Goal: Task Accomplishment & Management: Manage account settings

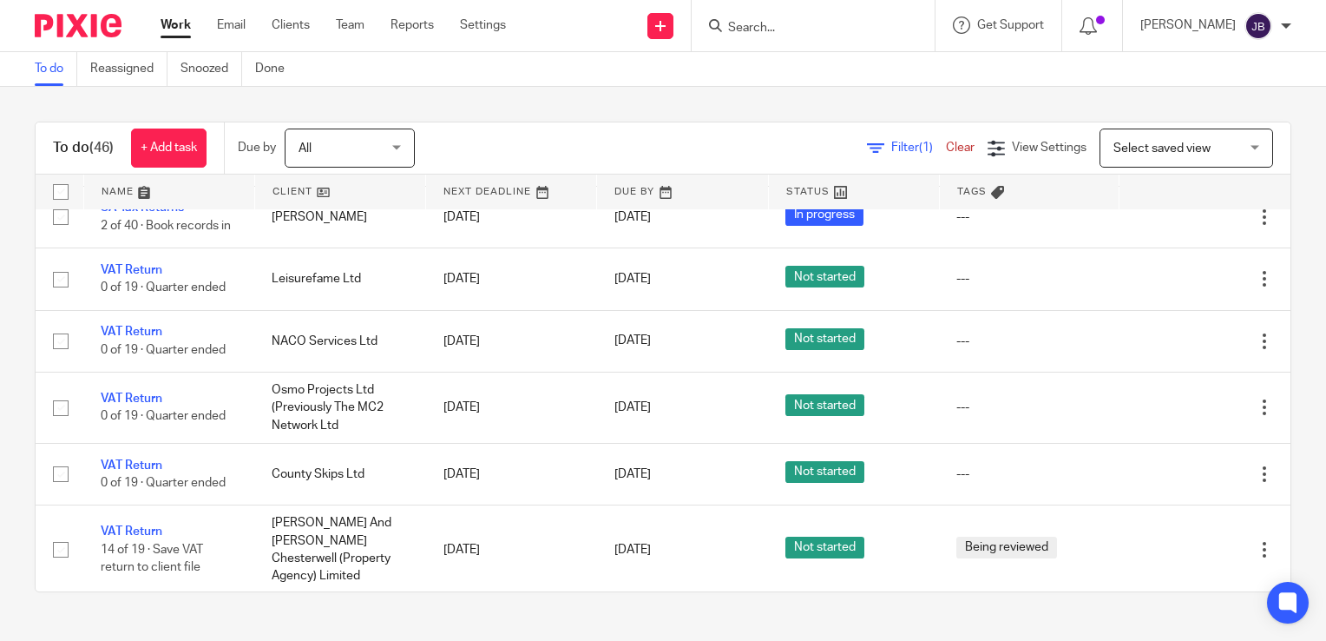
scroll to position [2287, 0]
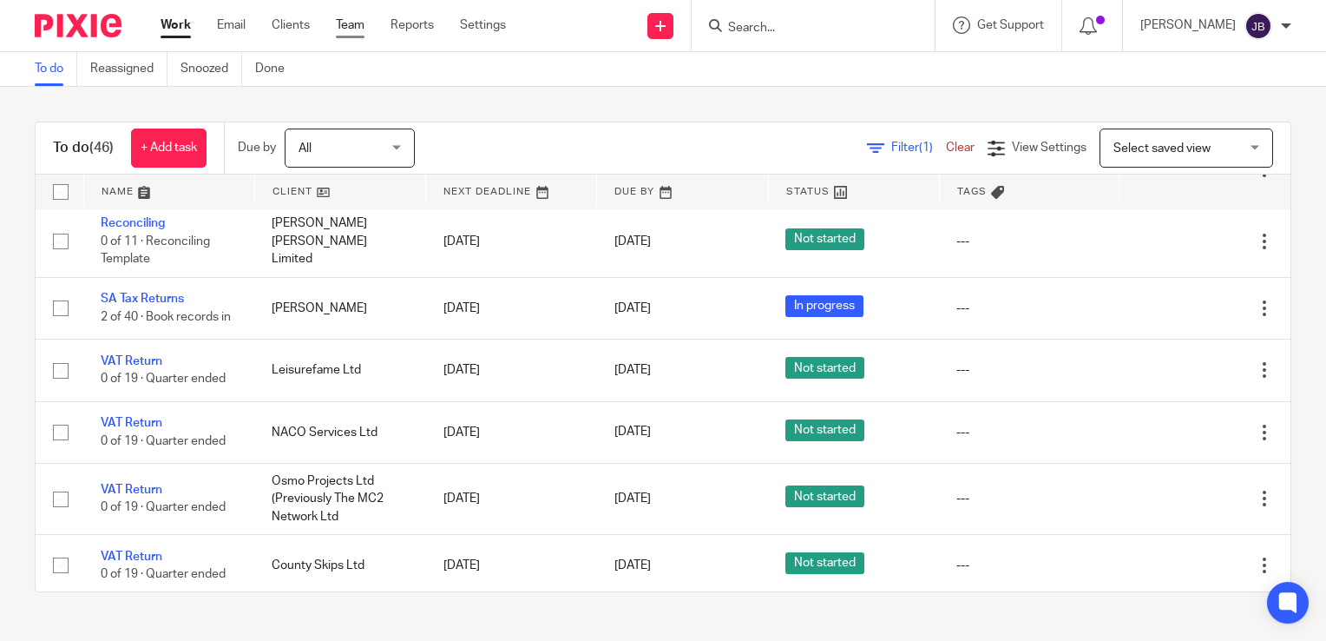
drag, startPoint x: 346, startPoint y: 34, endPoint x: 355, endPoint y: 30, distance: 9.7
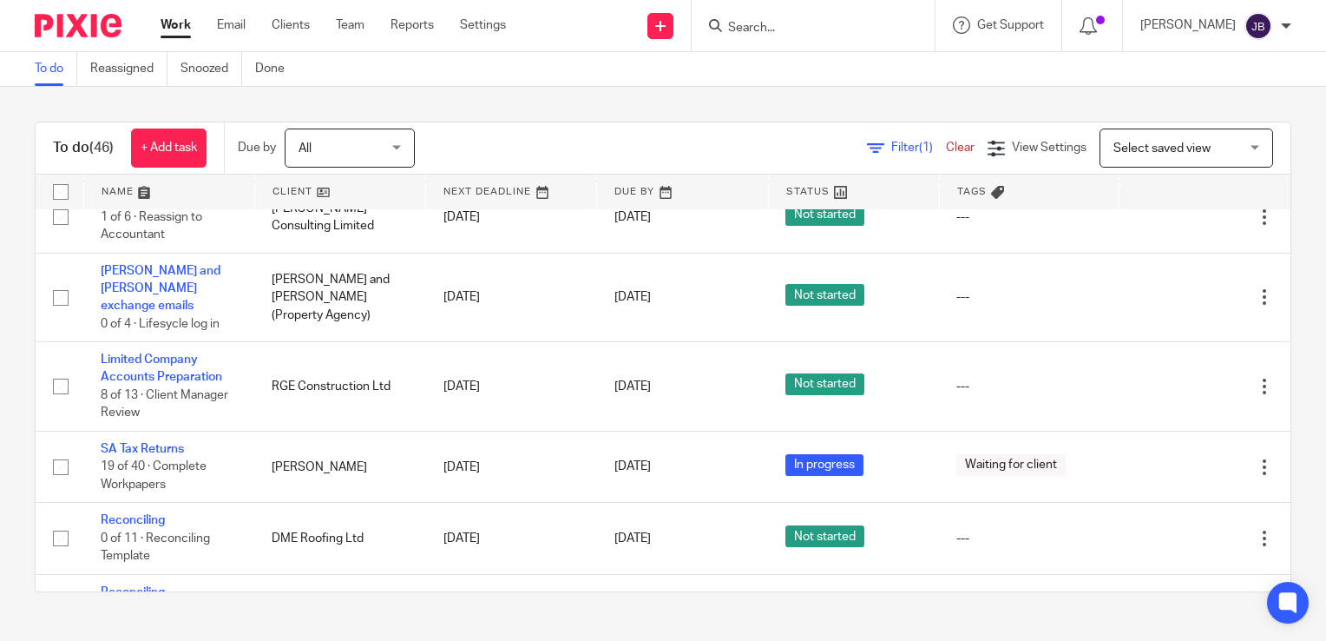
scroll to position [1159, 0]
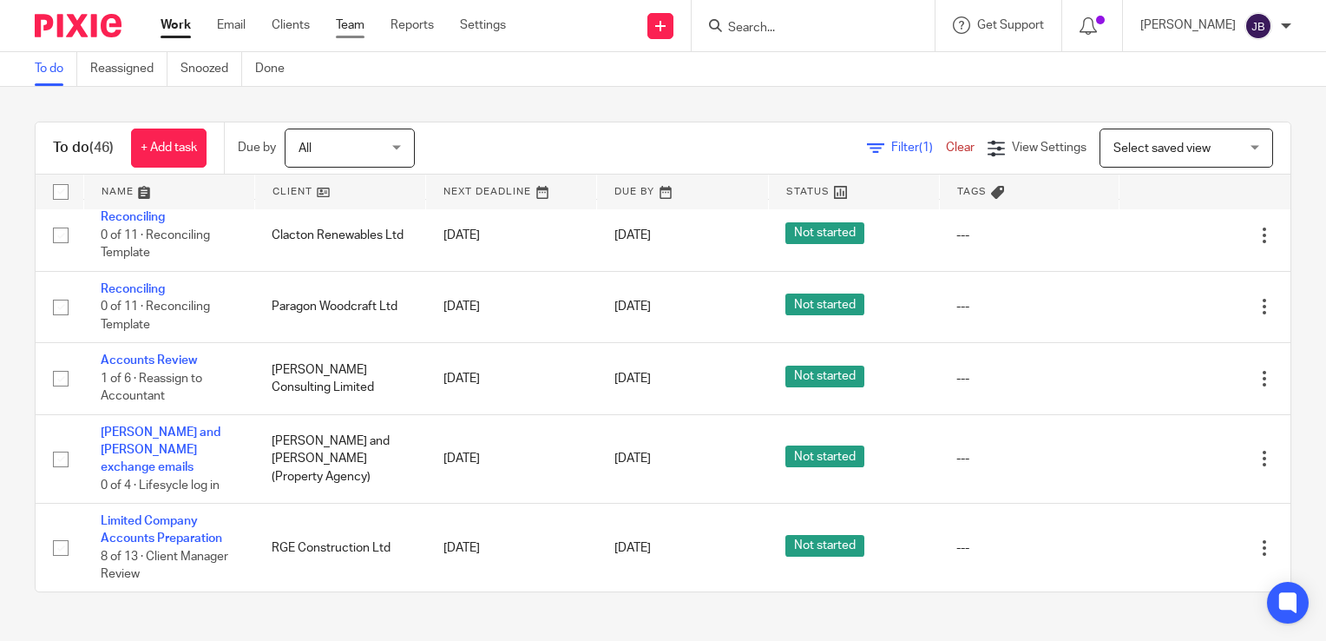
click at [358, 30] on link "Team" at bounding box center [350, 24] width 29 height 17
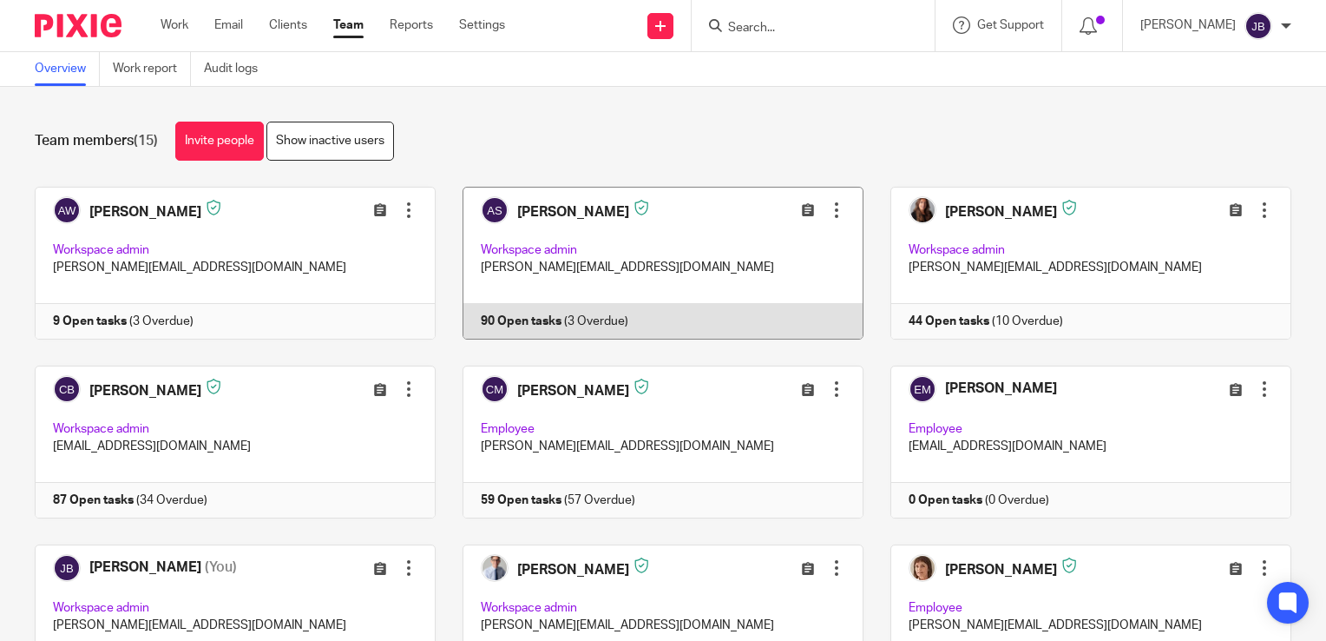
click at [549, 223] on link at bounding box center [650, 263] width 428 height 153
click at [559, 220] on link at bounding box center [650, 263] width 428 height 153
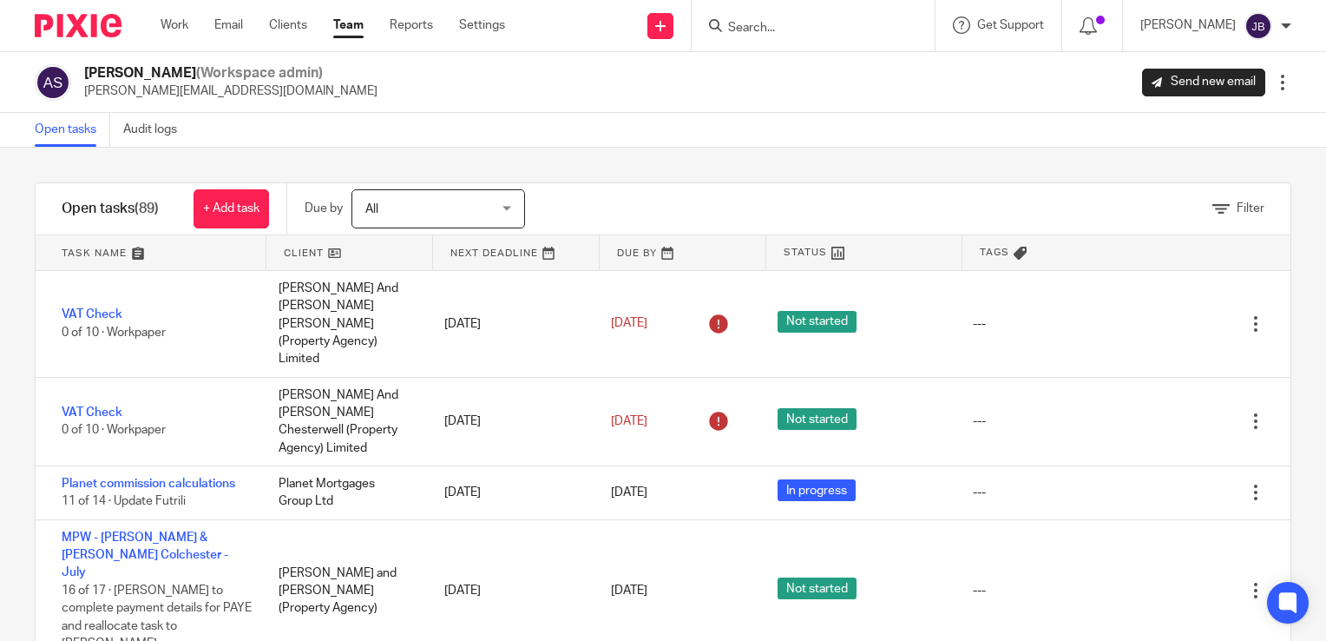
click at [166, 35] on div "Work Email Clients Team Reports Settings Work Email Clients Team Reports Settin…" at bounding box center [337, 25] width 388 height 51
click at [178, 27] on link "Work" at bounding box center [175, 24] width 28 height 17
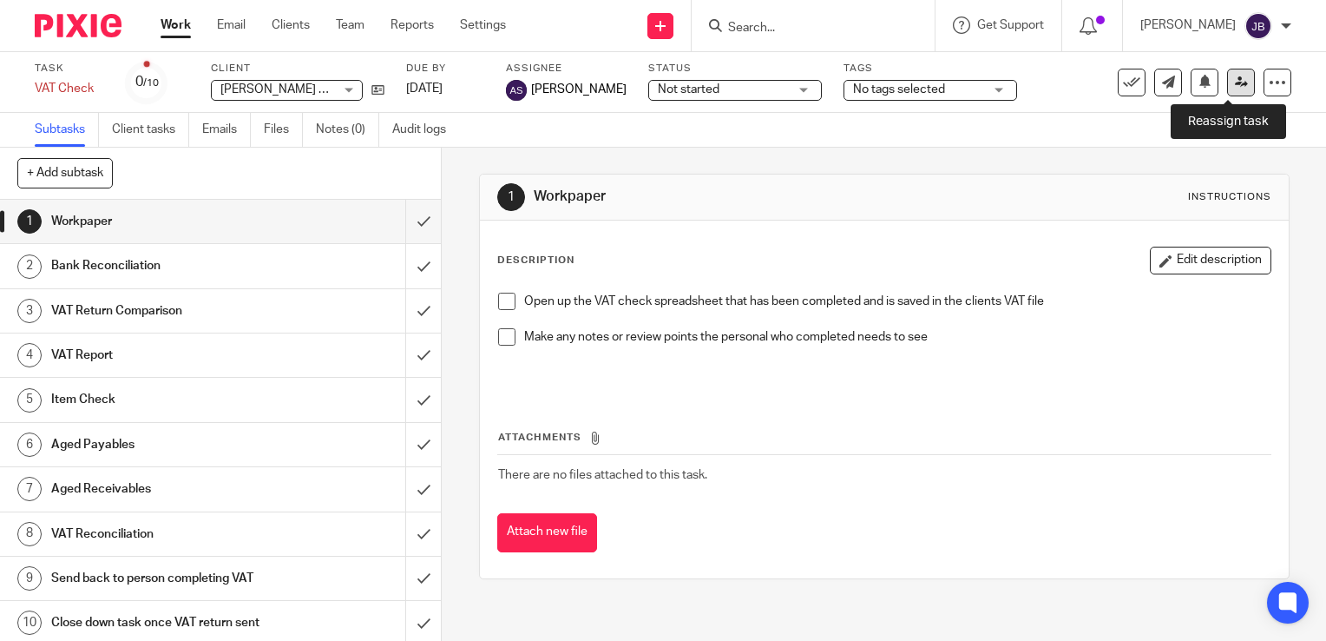
click at [1229, 70] on link at bounding box center [1241, 83] width 28 height 28
click at [1239, 86] on link at bounding box center [1241, 83] width 28 height 28
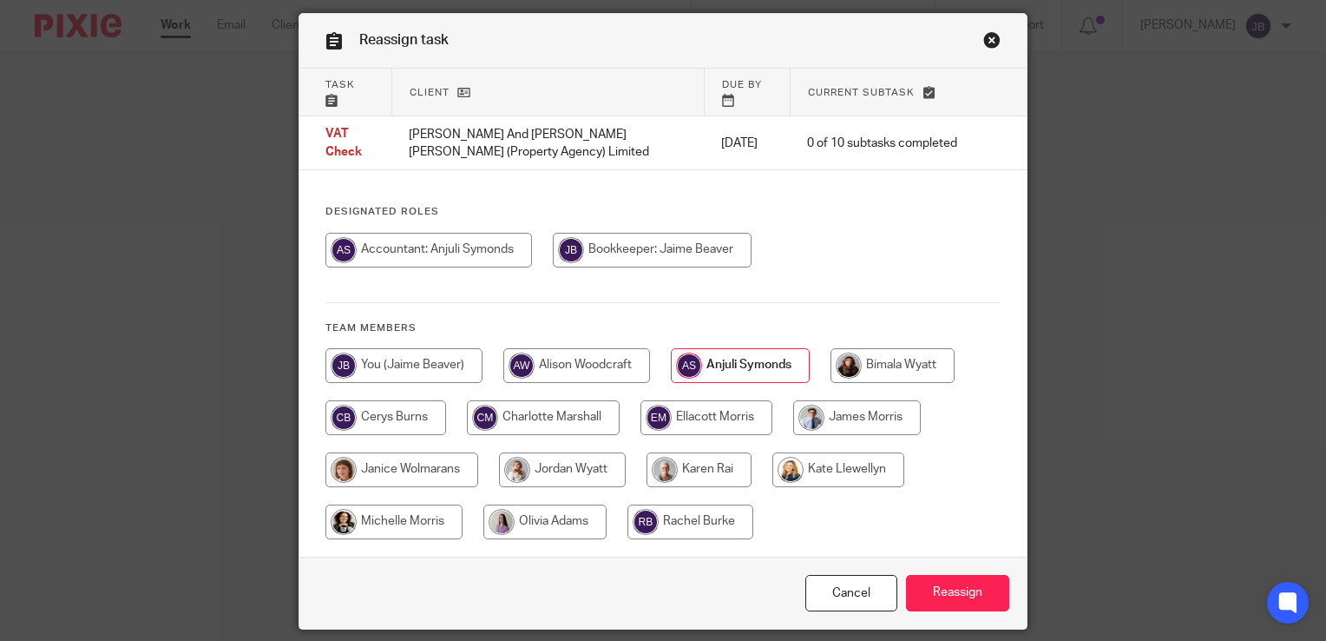
scroll to position [87, 0]
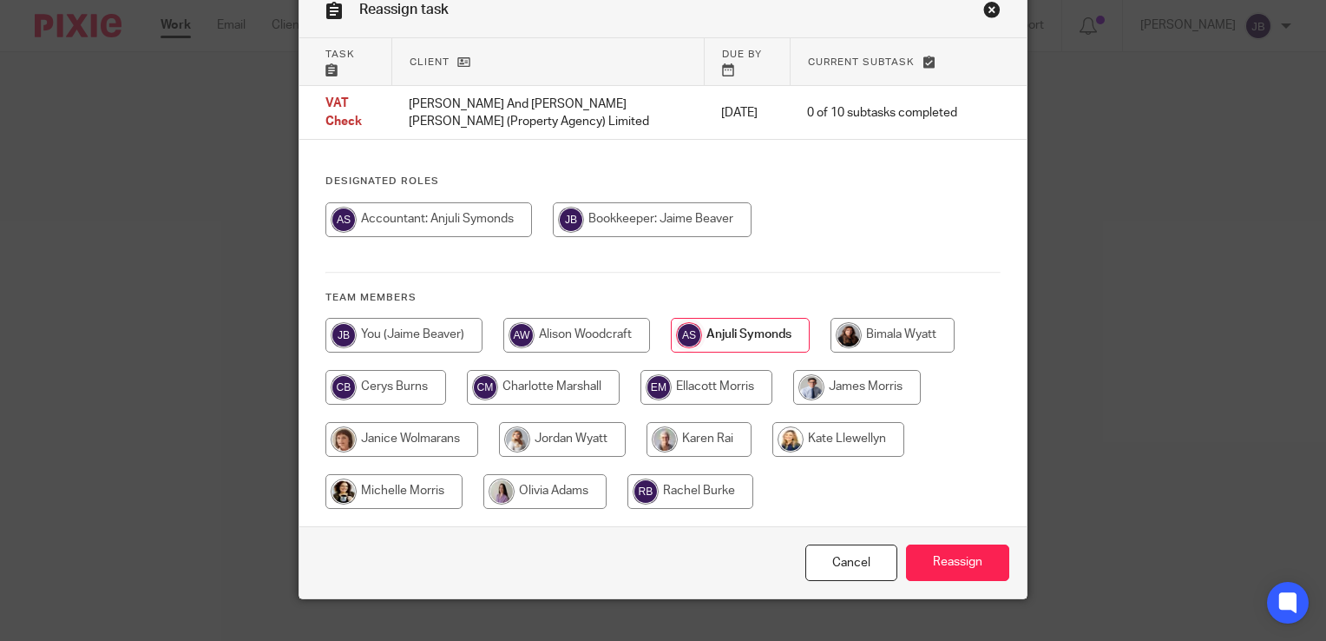
click at [556, 475] on input "radio" at bounding box center [544, 491] width 123 height 35
radio input "true"
click at [980, 528] on div "Cancel Reassign" at bounding box center [662, 562] width 727 height 73
click at [980, 544] on input "Reassign" at bounding box center [957, 562] width 103 height 37
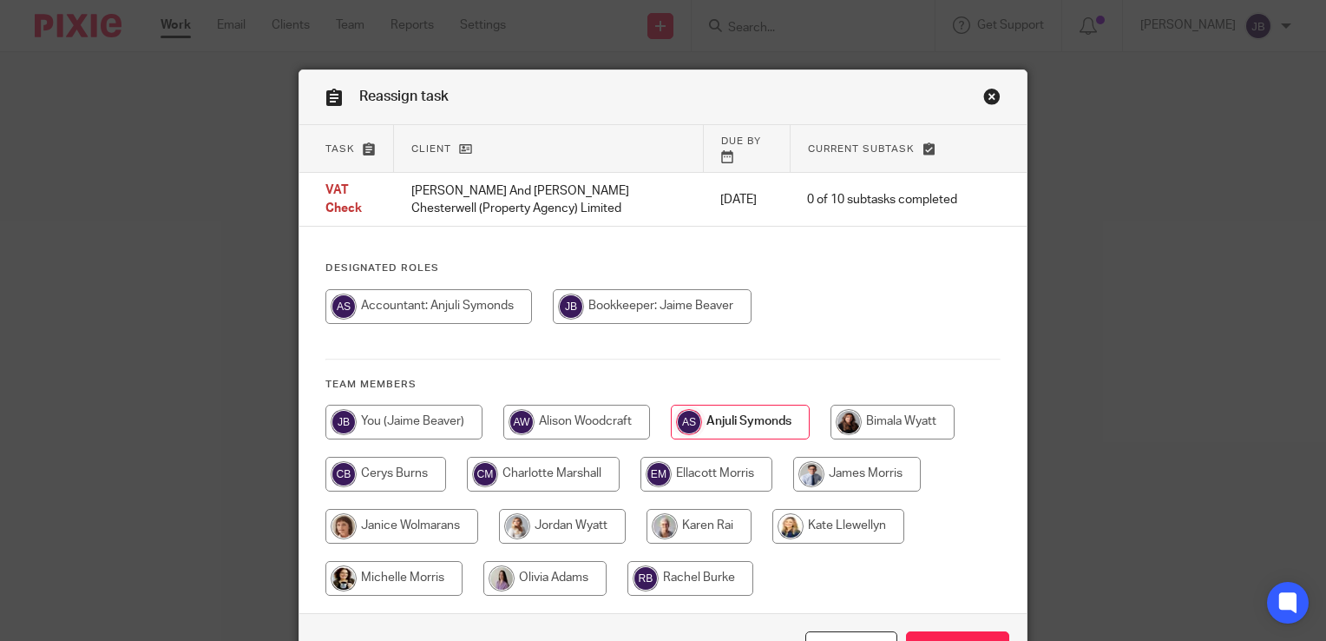
click at [560, 566] on input "radio" at bounding box center [544, 578] width 123 height 35
radio input "true"
click at [969, 631] on input "Reassign" at bounding box center [957, 649] width 103 height 37
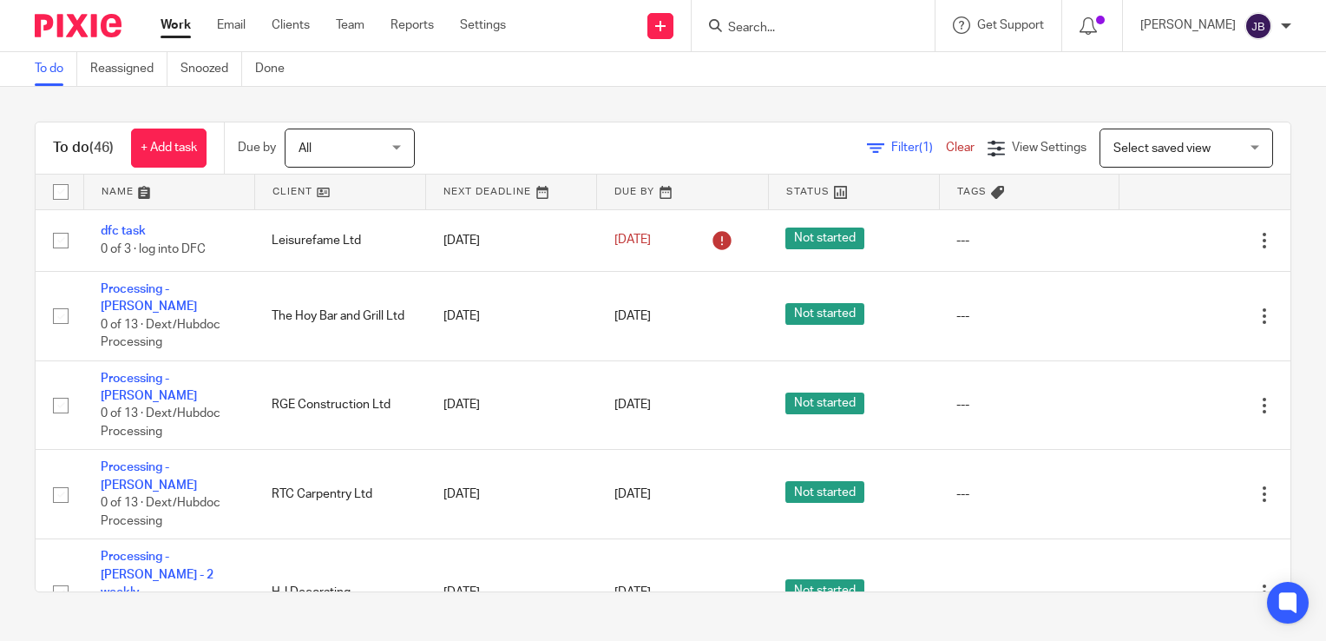
click at [176, 21] on link "Work" at bounding box center [176, 24] width 30 height 17
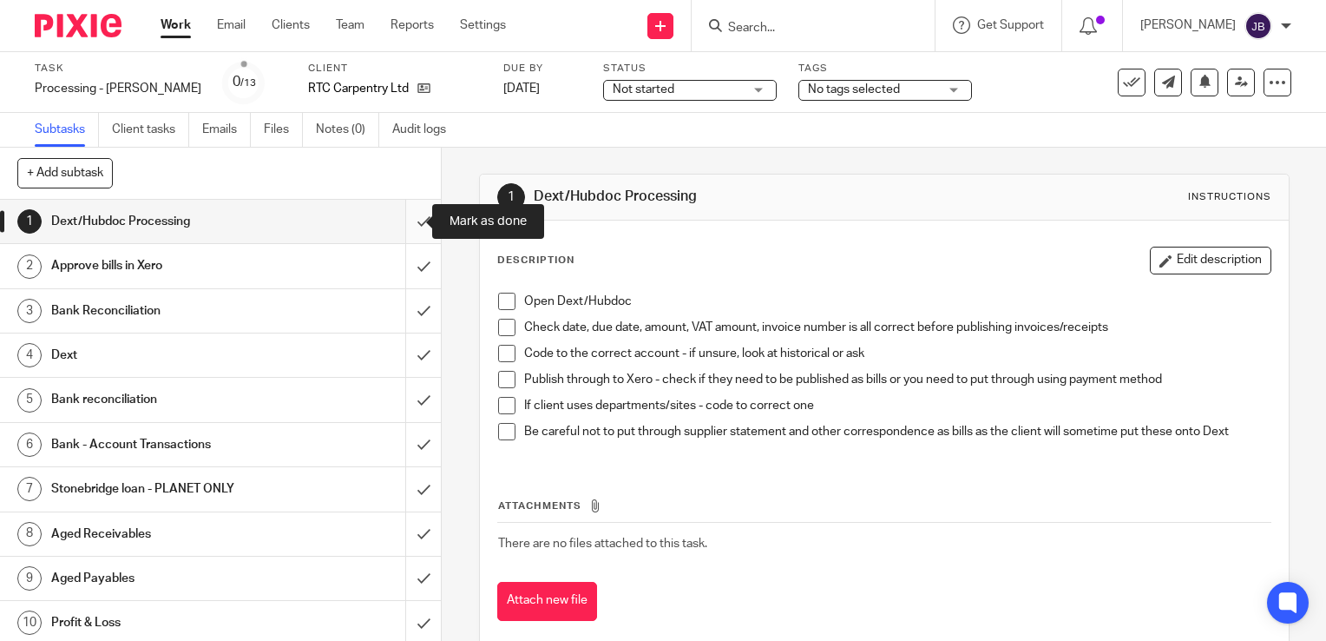
click at [397, 223] on input "submit" at bounding box center [220, 221] width 441 height 43
click at [403, 268] on input "submit" at bounding box center [220, 265] width 441 height 43
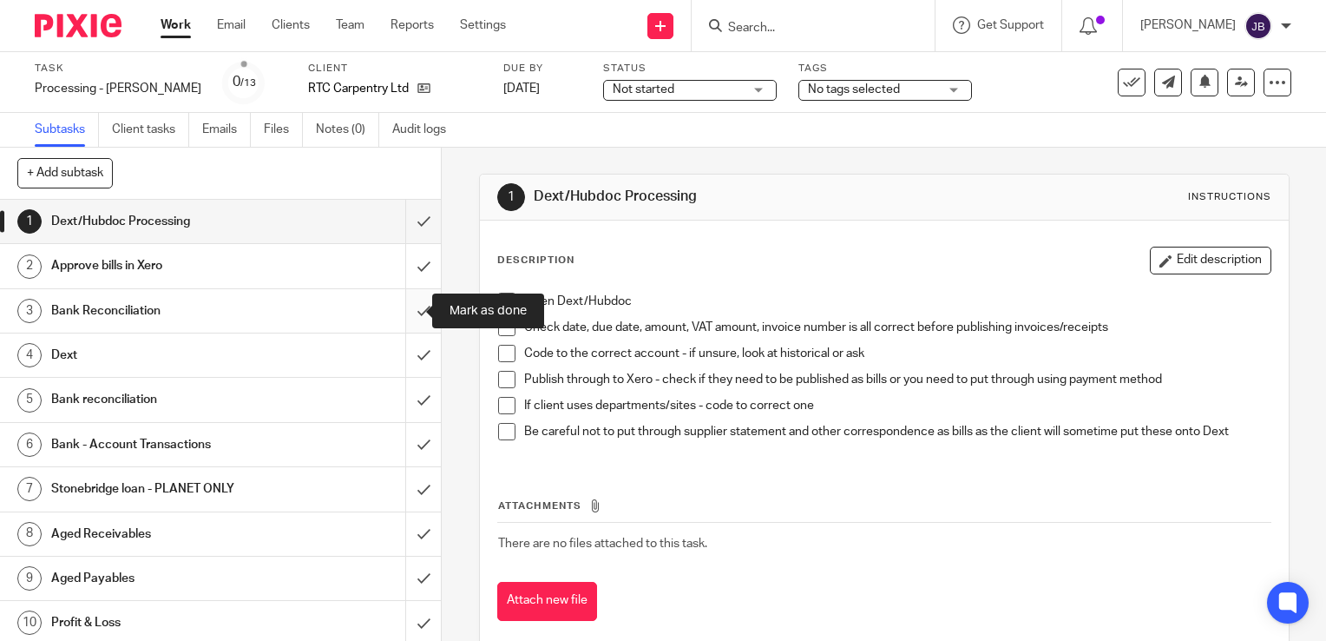
click at [406, 321] on input "submit" at bounding box center [220, 310] width 441 height 43
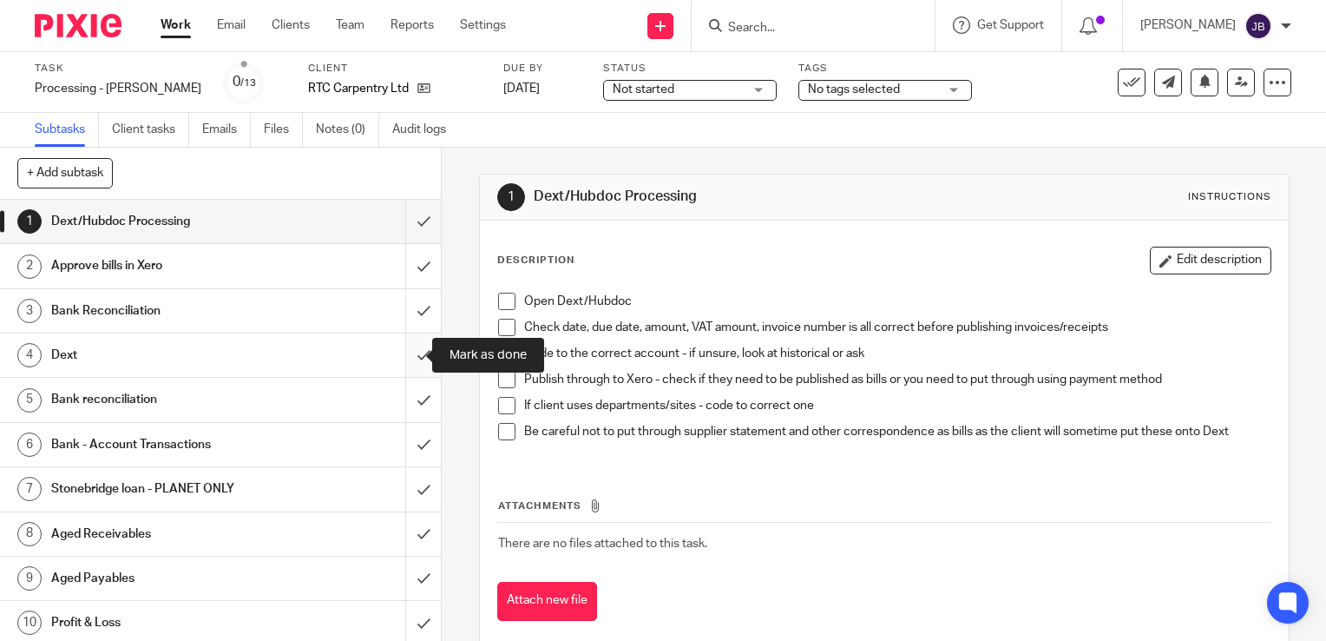
click at [404, 357] on input "submit" at bounding box center [220, 354] width 441 height 43
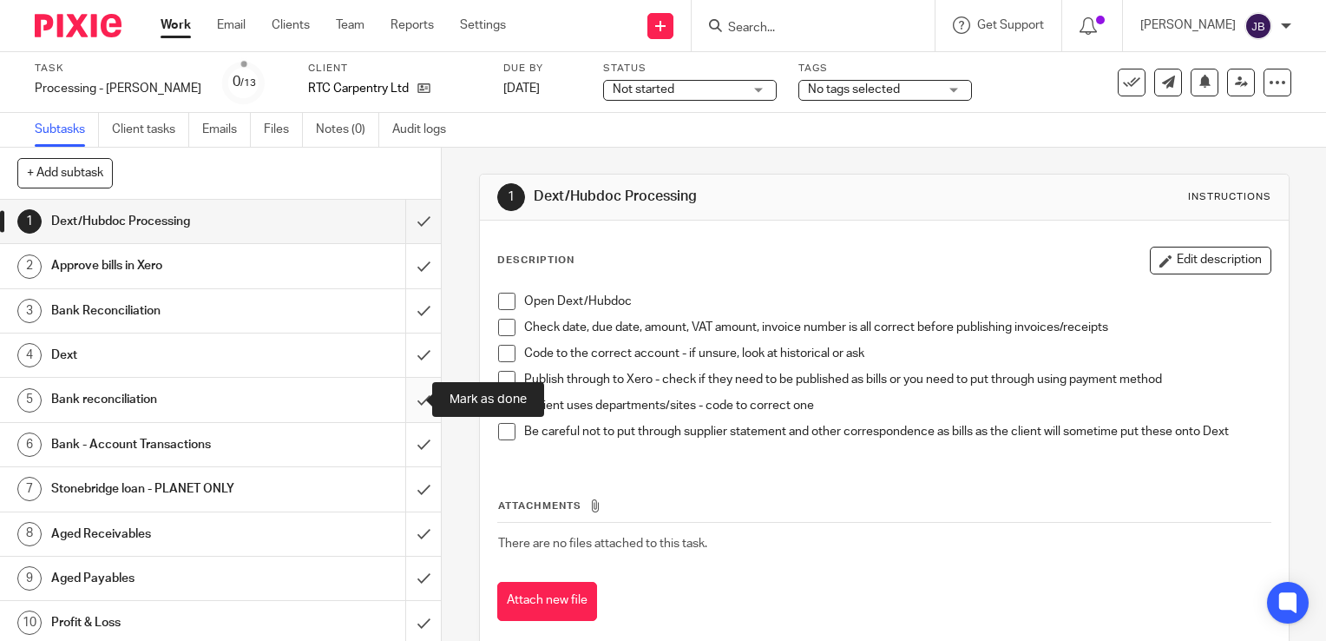
click at [403, 400] on input "submit" at bounding box center [220, 399] width 441 height 43
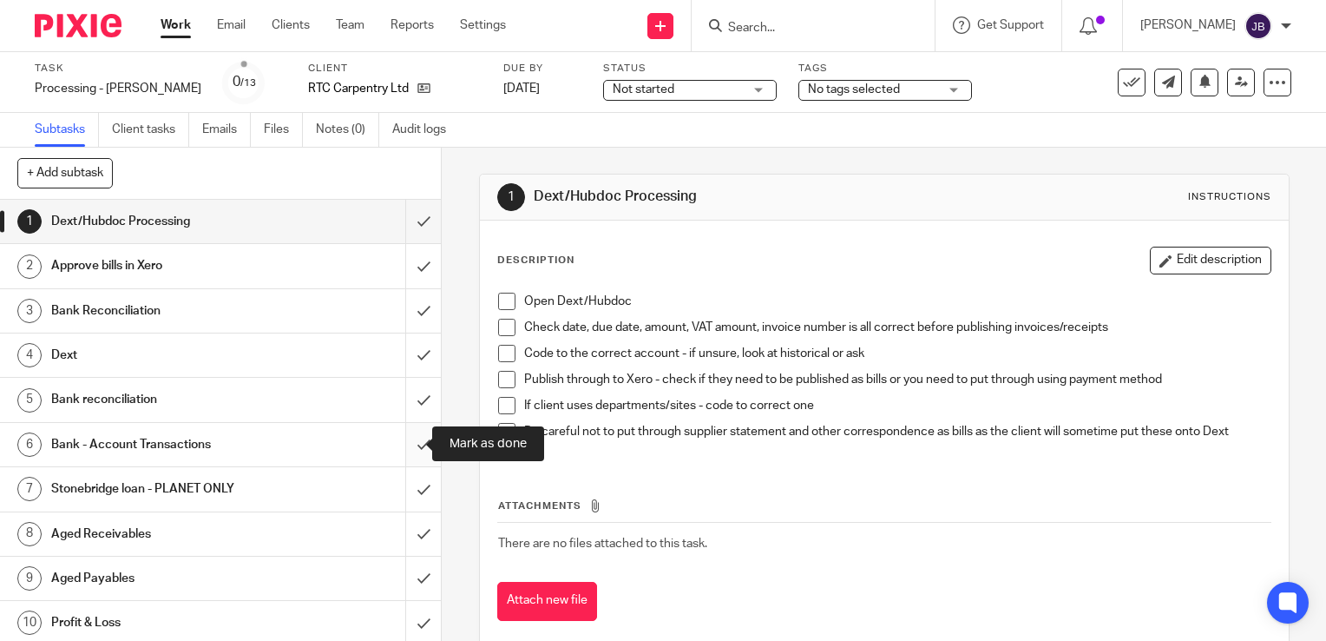
click at [400, 438] on input "submit" at bounding box center [220, 444] width 441 height 43
click at [403, 488] on input "submit" at bounding box center [220, 488] width 441 height 43
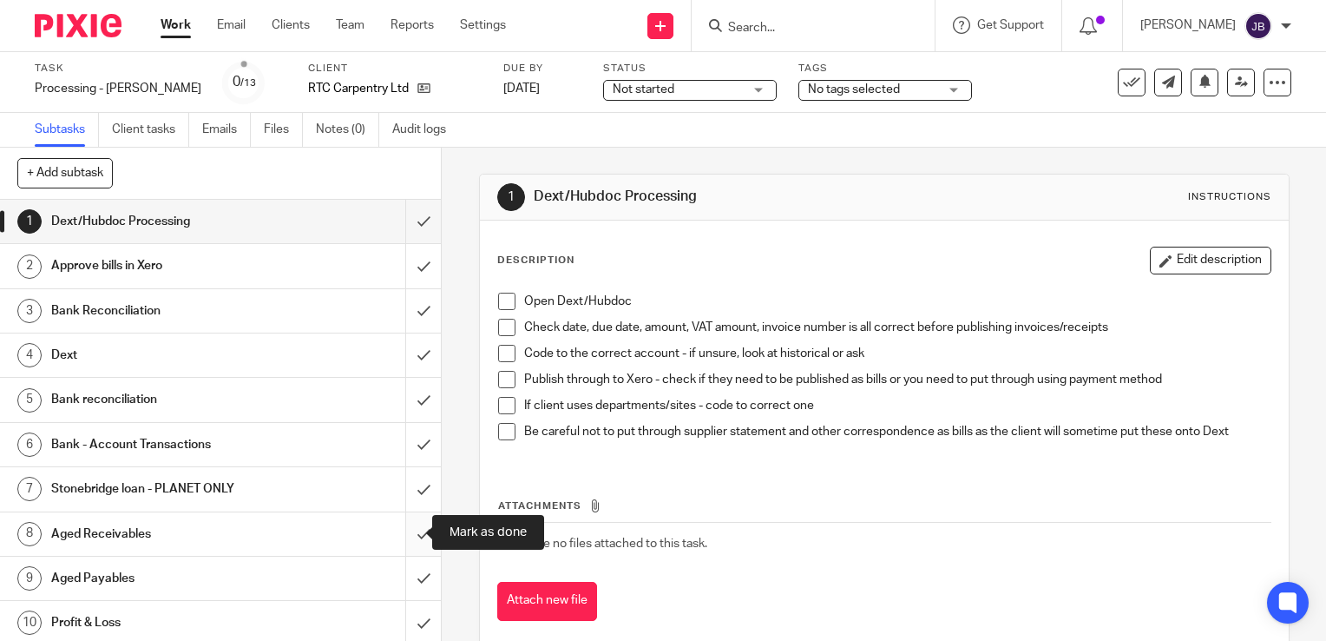
click at [404, 525] on input "submit" at bounding box center [220, 533] width 441 height 43
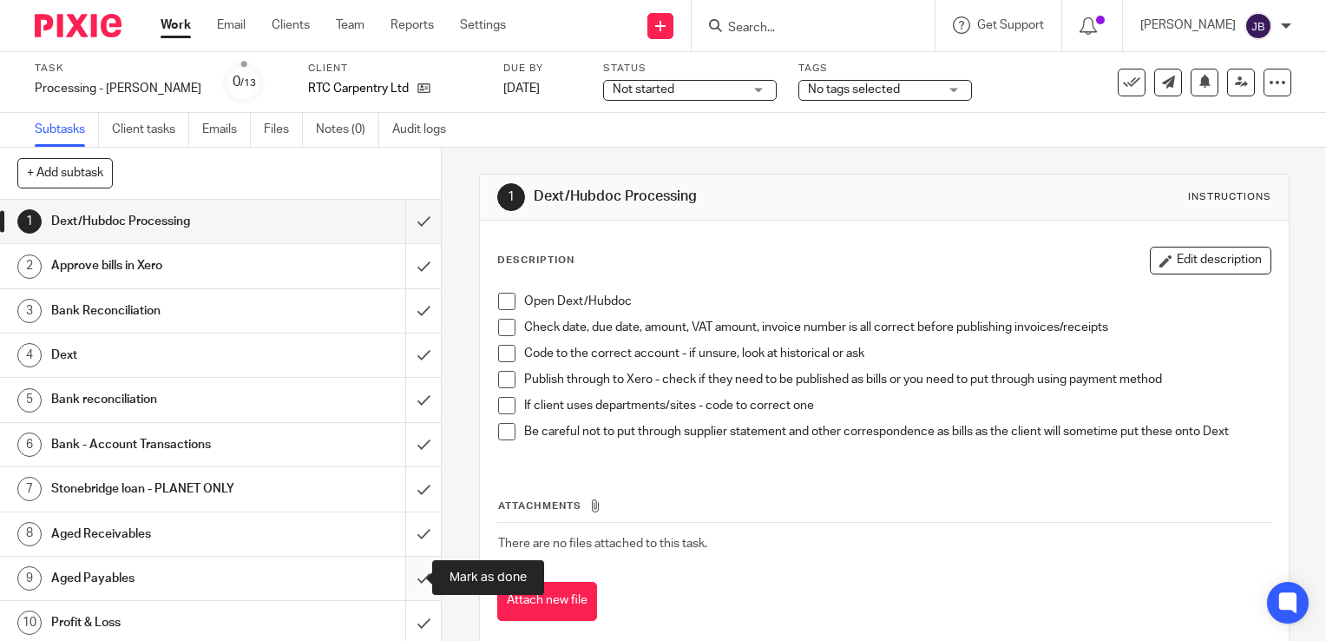
click at [396, 576] on input "submit" at bounding box center [220, 577] width 441 height 43
click at [403, 621] on input "submit" at bounding box center [220, 622] width 441 height 43
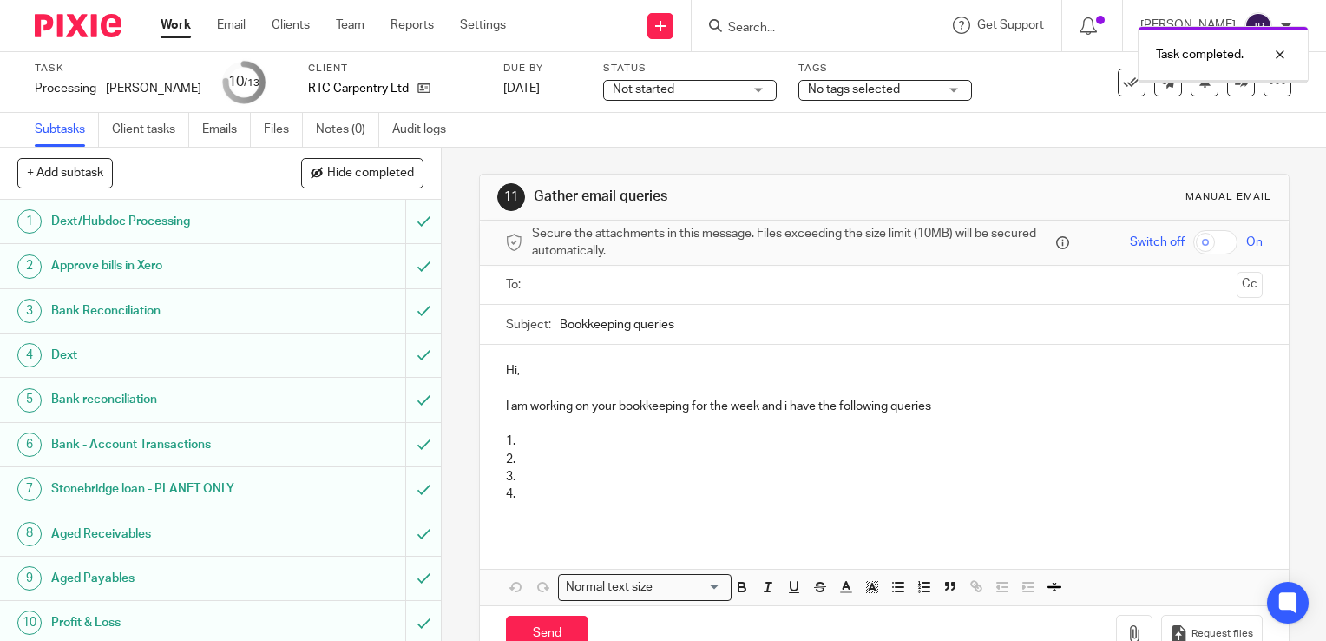
scroll to position [135, 0]
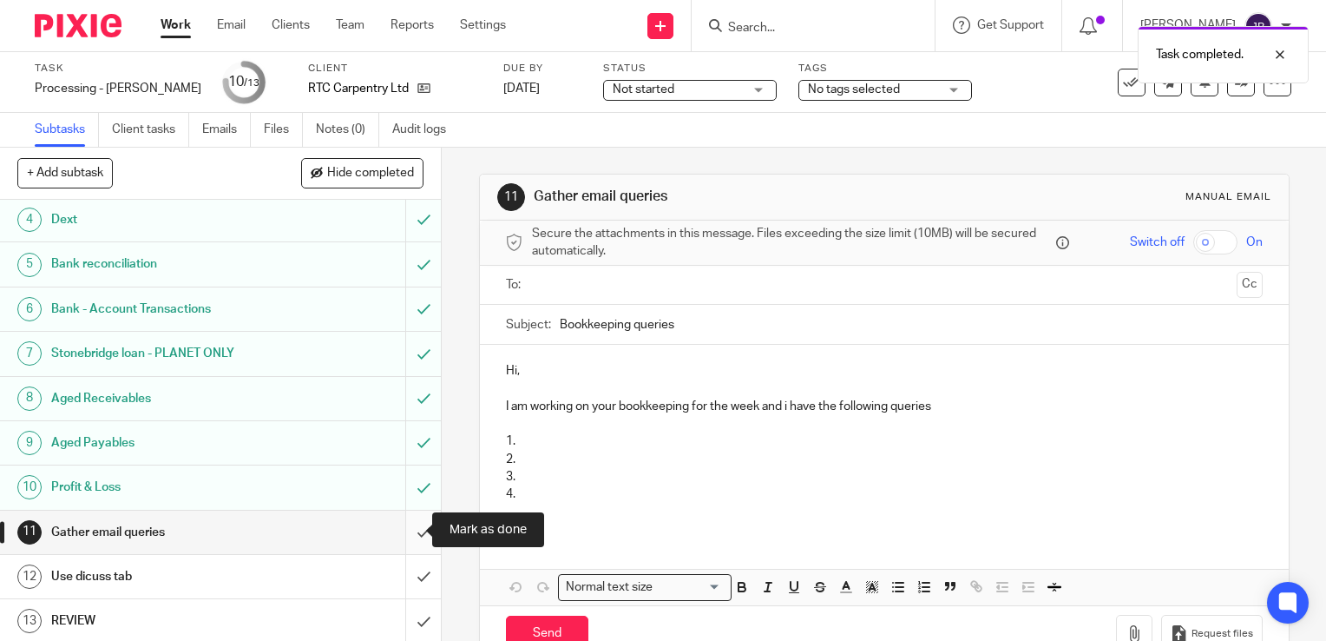
click at [411, 525] on input "submit" at bounding box center [220, 531] width 441 height 43
drag, startPoint x: 407, startPoint y: 565, endPoint x: 407, endPoint y: 583, distance: 18.2
click at [407, 566] on input "submit" at bounding box center [220, 576] width 441 height 43
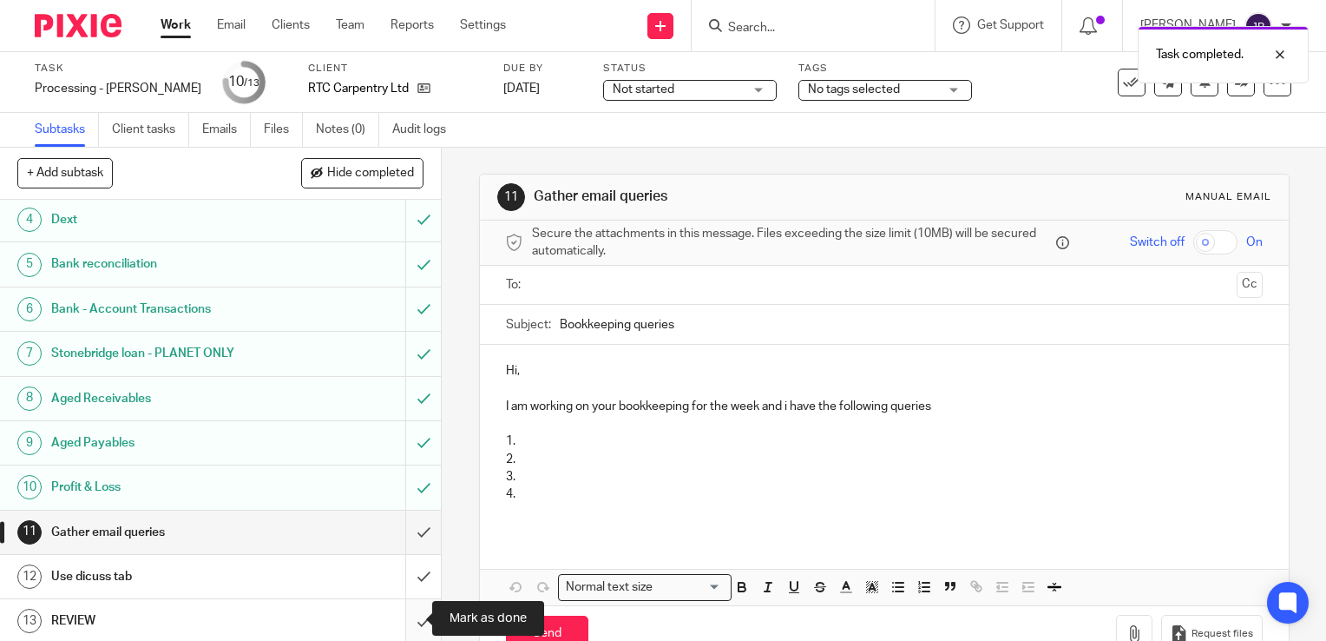
click at [404, 611] on input "submit" at bounding box center [220, 620] width 441 height 43
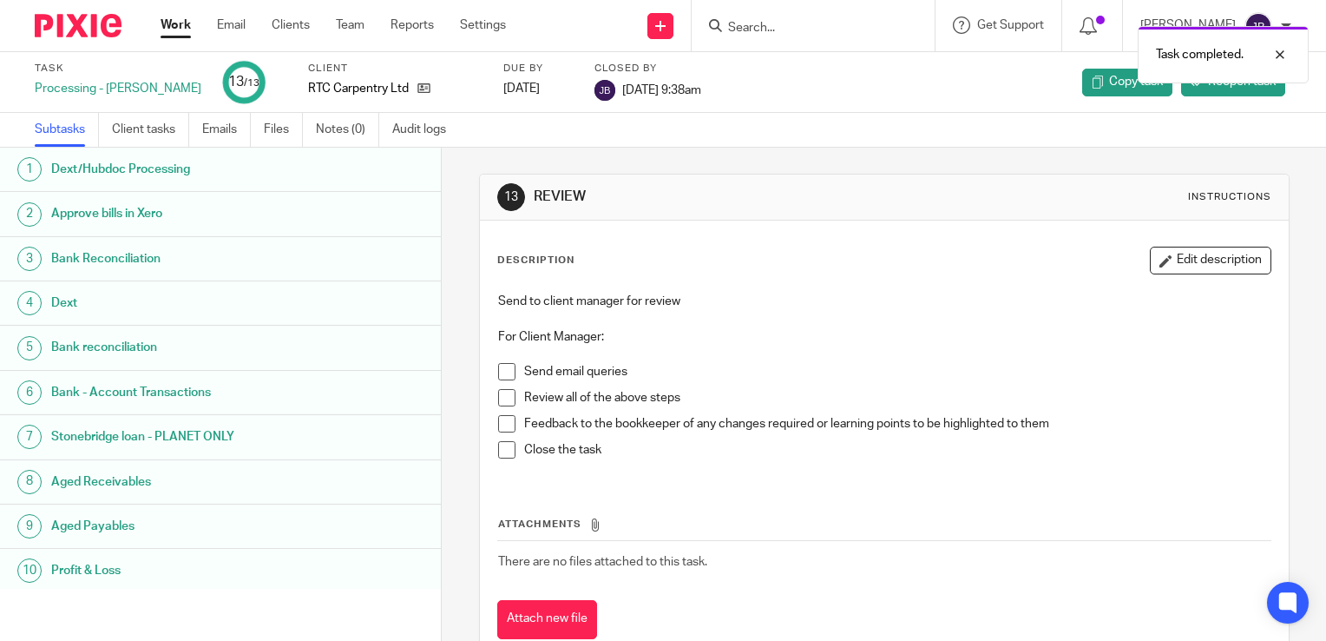
click at [179, 33] on link "Work" at bounding box center [176, 24] width 30 height 17
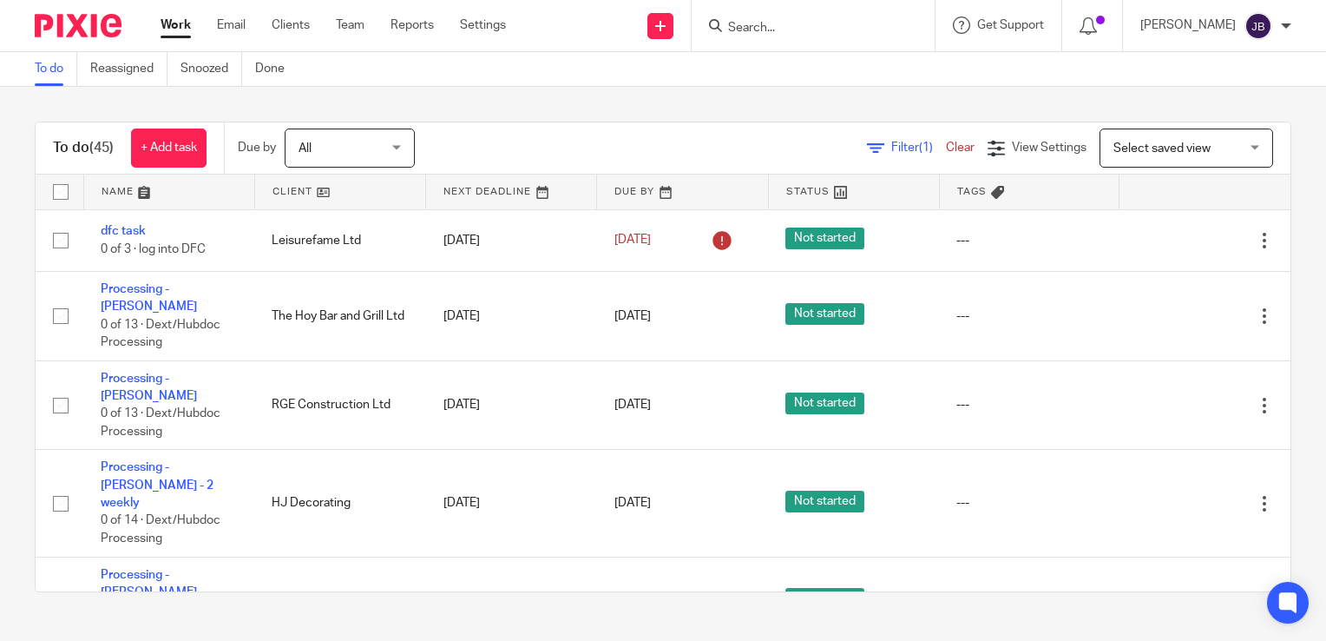
click at [891, 151] on span "Filter (1)" at bounding box center [918, 147] width 55 height 12
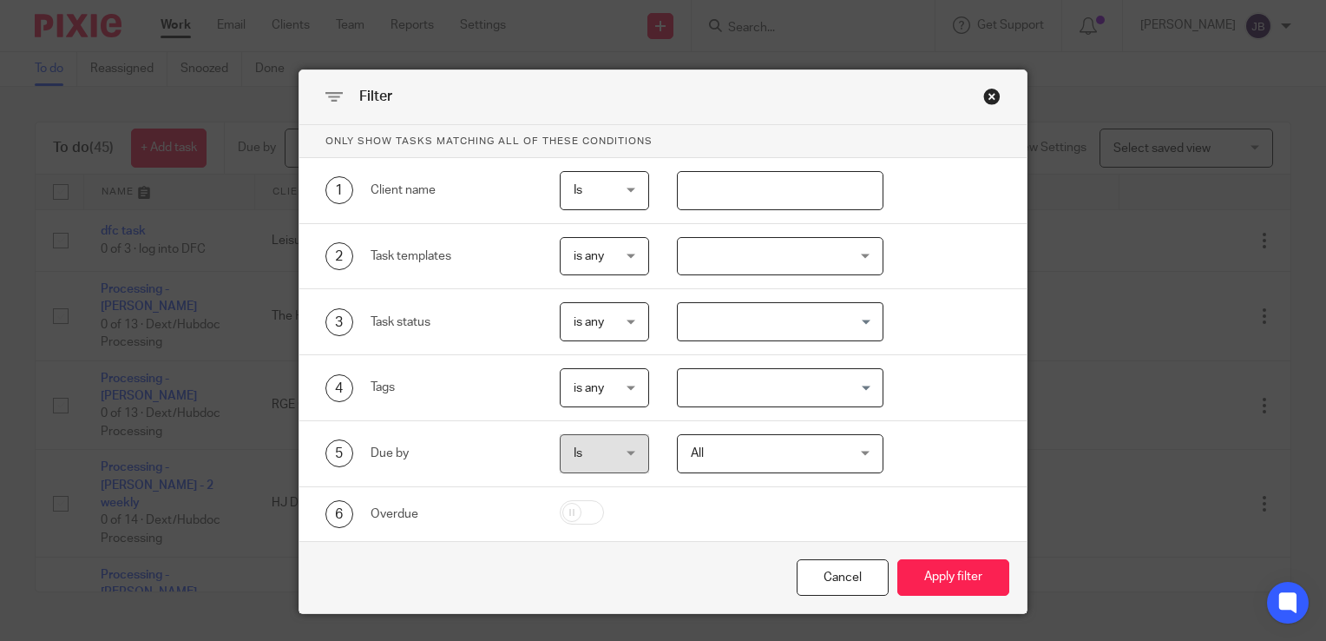
click at [772, 192] on input "text" at bounding box center [780, 190] width 207 height 39
type input "rge"
click at [897, 559] on button "Apply filter" at bounding box center [953, 577] width 112 height 37
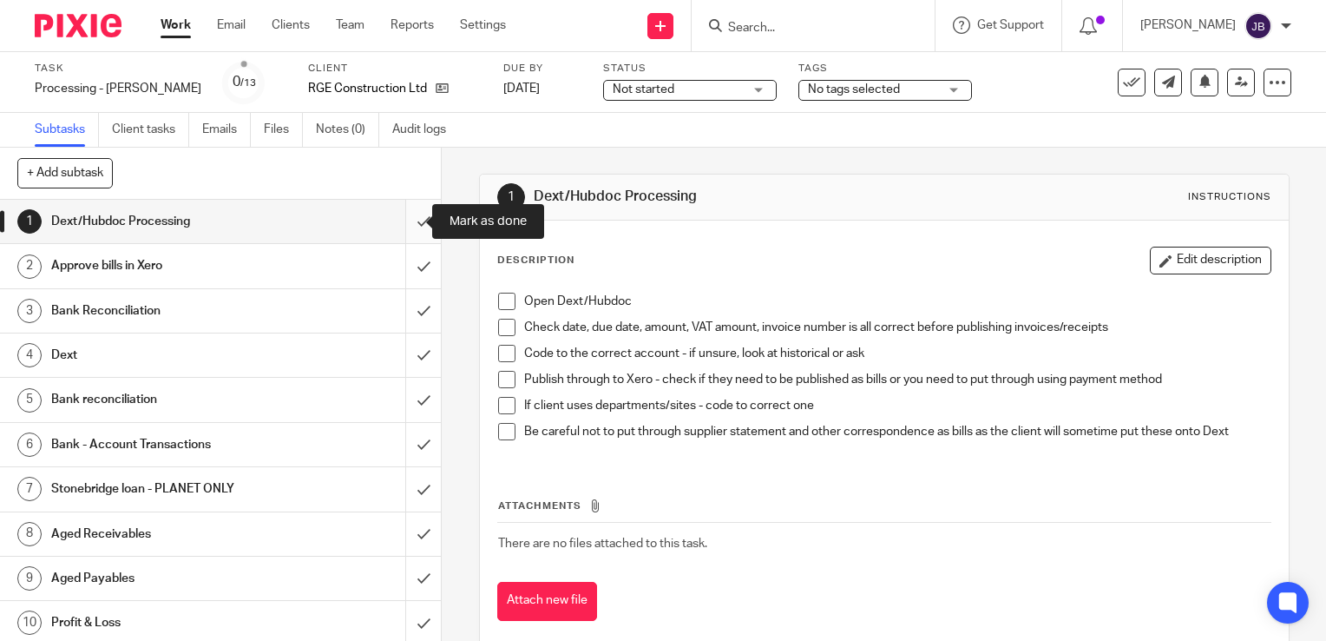
click at [397, 222] on input "submit" at bounding box center [220, 221] width 441 height 43
click at [400, 263] on input "submit" at bounding box center [220, 265] width 441 height 43
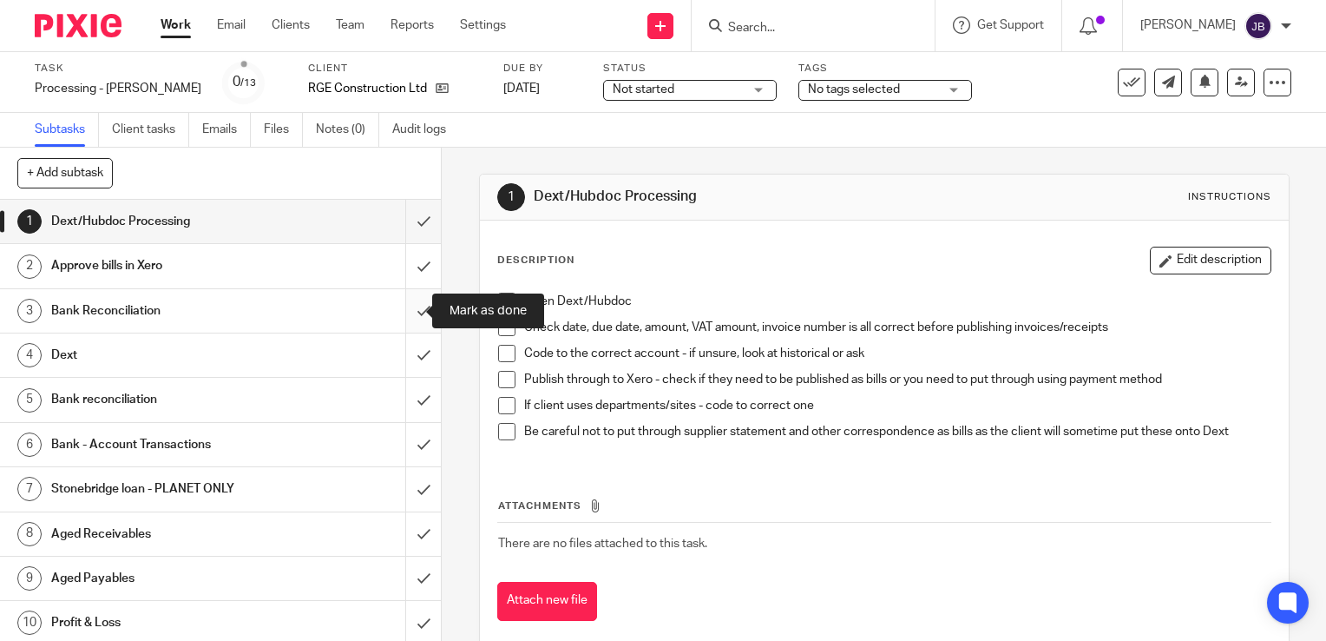
click at [406, 312] on input "submit" at bounding box center [220, 310] width 441 height 43
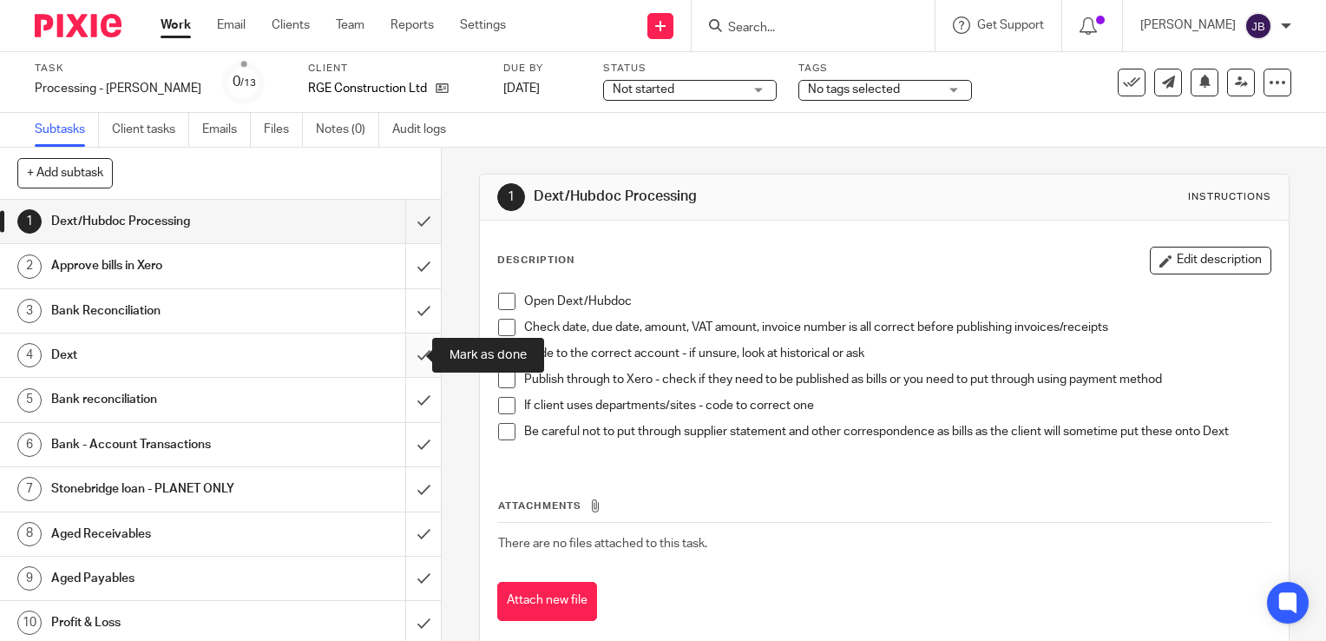
drag, startPoint x: 403, startPoint y: 345, endPoint x: 403, endPoint y: 362, distance: 17.4
click at [403, 345] on input "submit" at bounding box center [220, 354] width 441 height 43
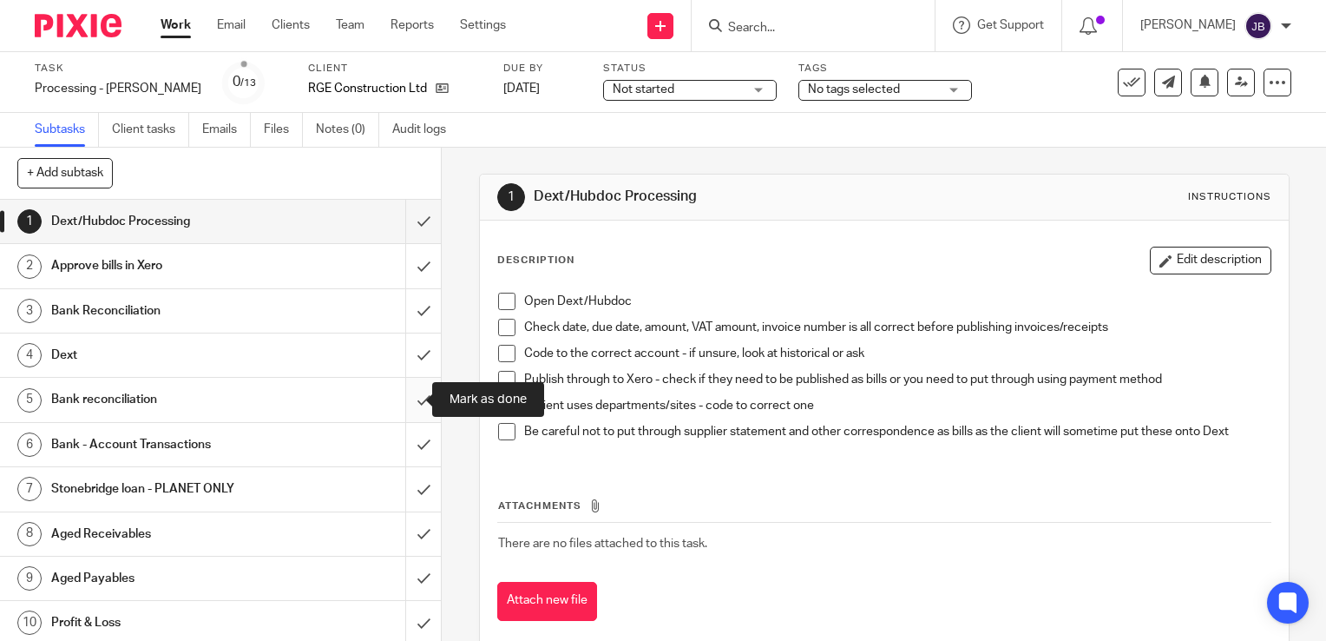
drag, startPoint x: 400, startPoint y: 393, endPoint x: 401, endPoint y: 407, distance: 13.9
click at [400, 394] on input "submit" at bounding box center [220, 399] width 441 height 43
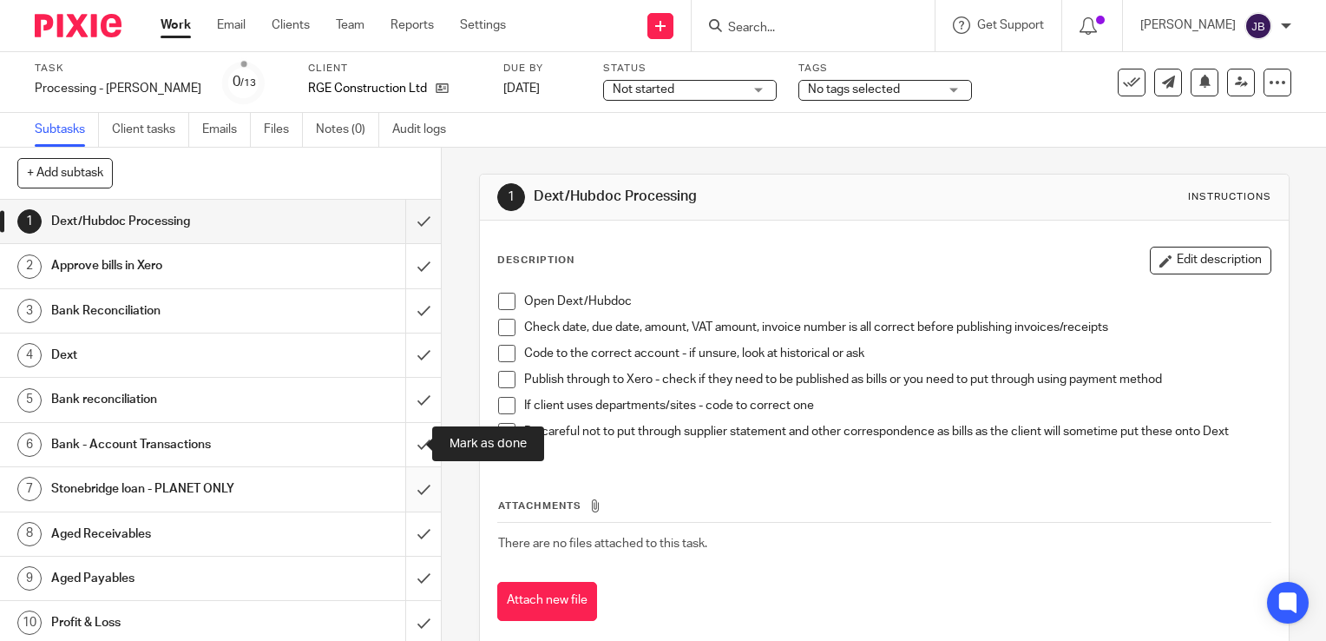
drag, startPoint x: 404, startPoint y: 430, endPoint x: 402, endPoint y: 474, distance: 43.5
click at [404, 432] on input "submit" at bounding box center [220, 444] width 441 height 43
click at [402, 477] on input "submit" at bounding box center [220, 488] width 441 height 43
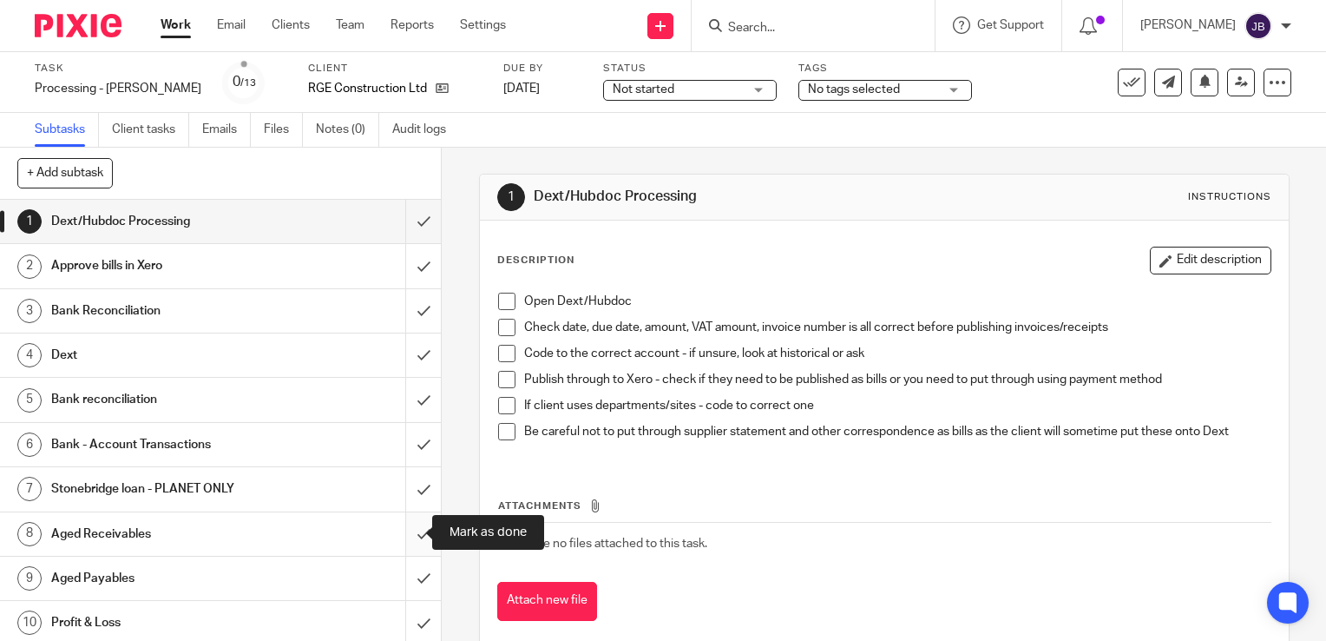
click at [397, 517] on input "submit" at bounding box center [220, 533] width 441 height 43
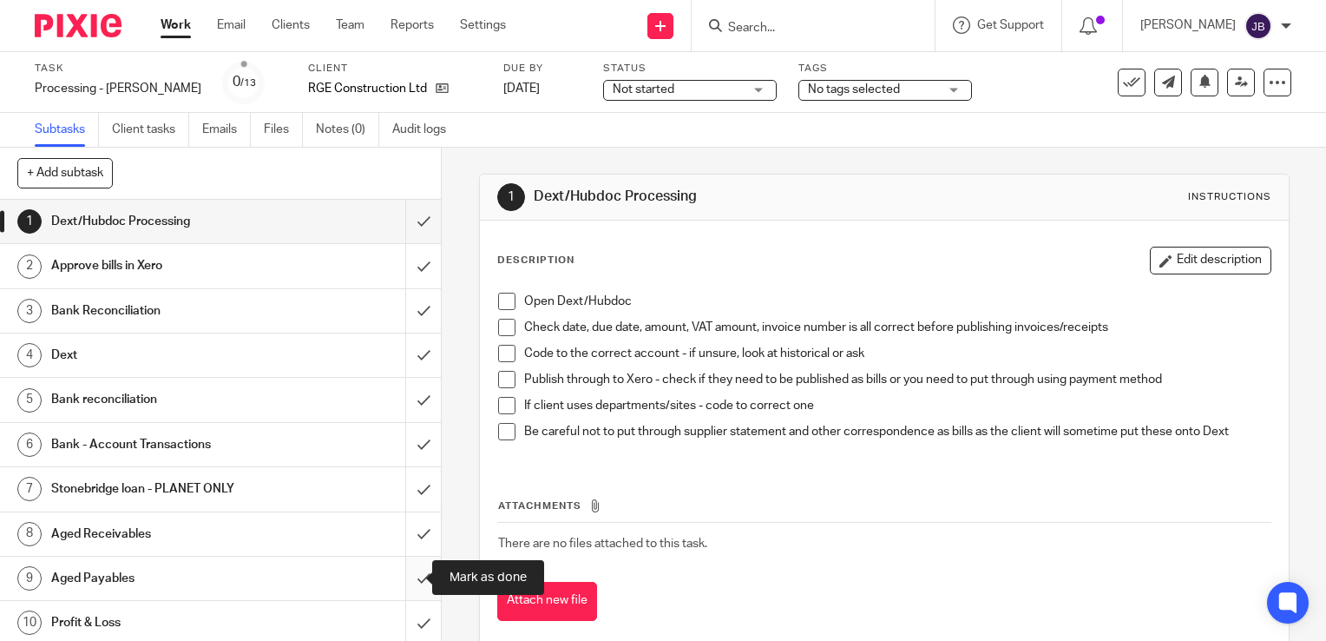
click at [413, 581] on input "submit" at bounding box center [220, 577] width 441 height 43
click at [411, 612] on input "submit" at bounding box center [220, 622] width 441 height 43
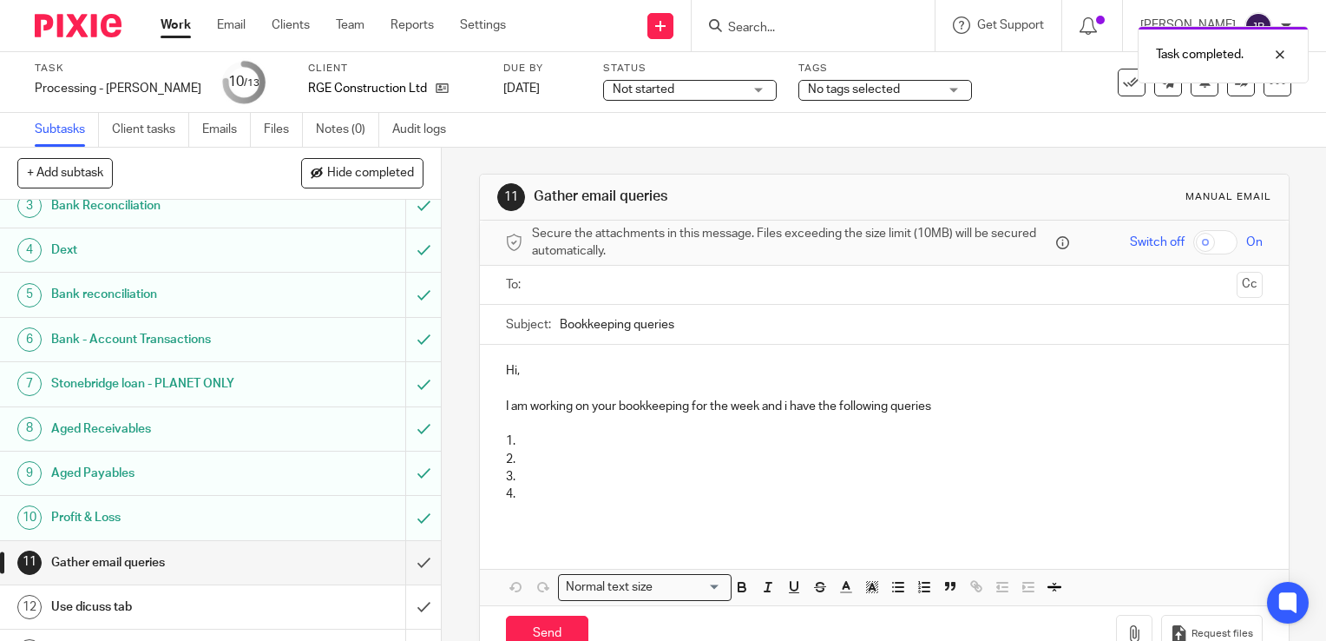
scroll to position [135, 0]
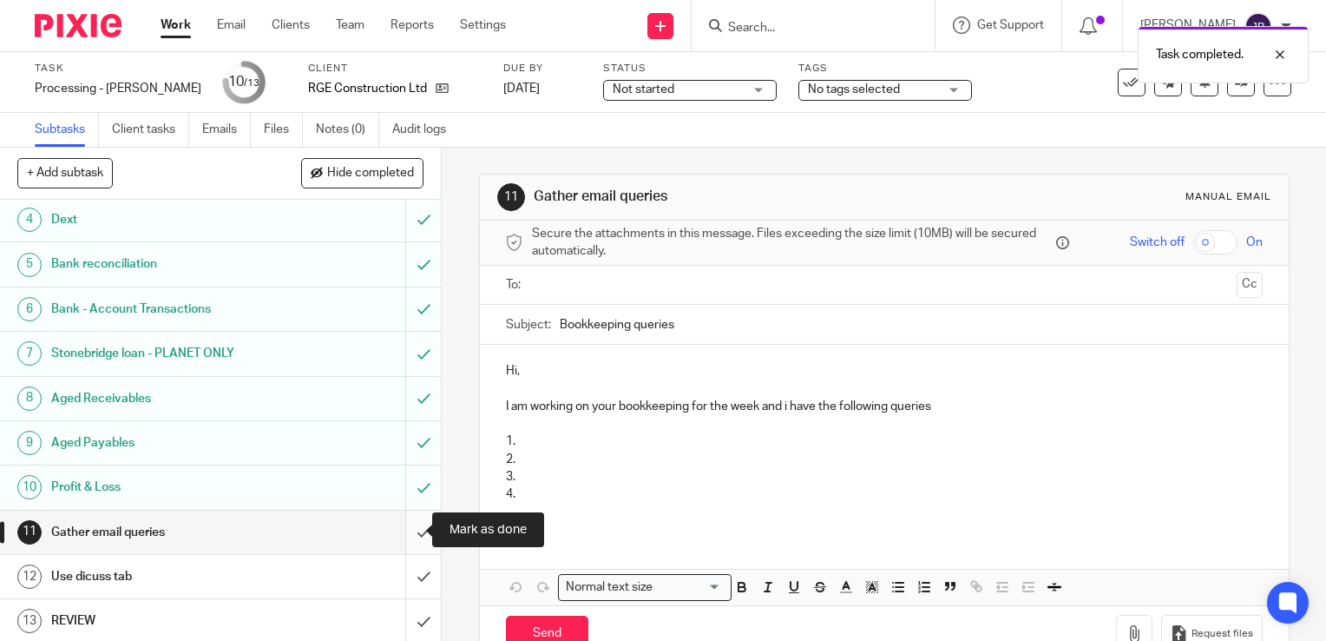
click at [402, 528] on input "submit" at bounding box center [220, 531] width 441 height 43
click at [399, 578] on input "submit" at bounding box center [220, 576] width 441 height 43
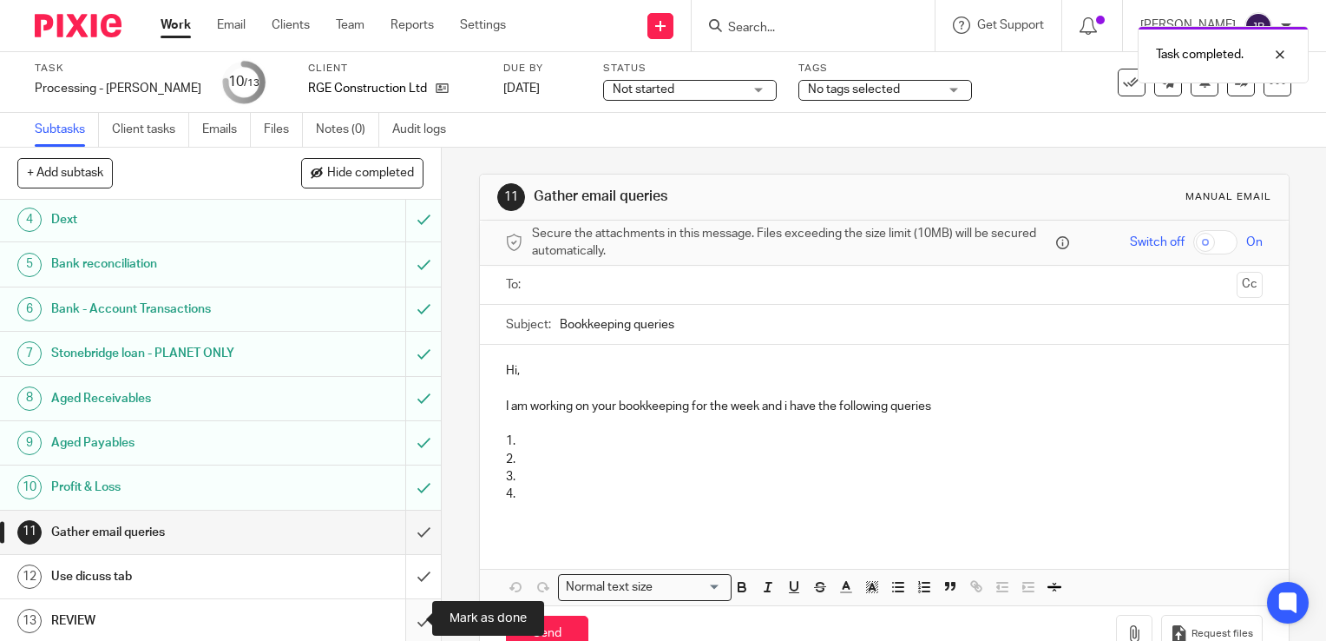
click at [400, 617] on input "submit" at bounding box center [220, 620] width 441 height 43
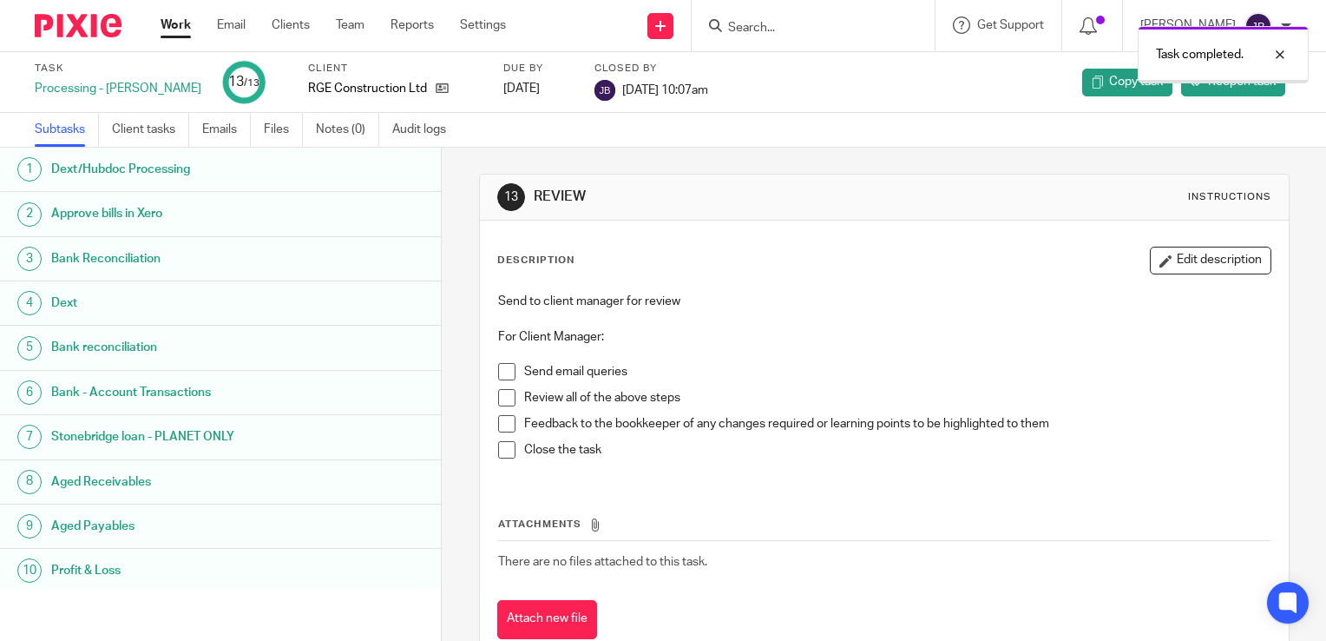
click at [184, 26] on link "Work" at bounding box center [176, 24] width 30 height 17
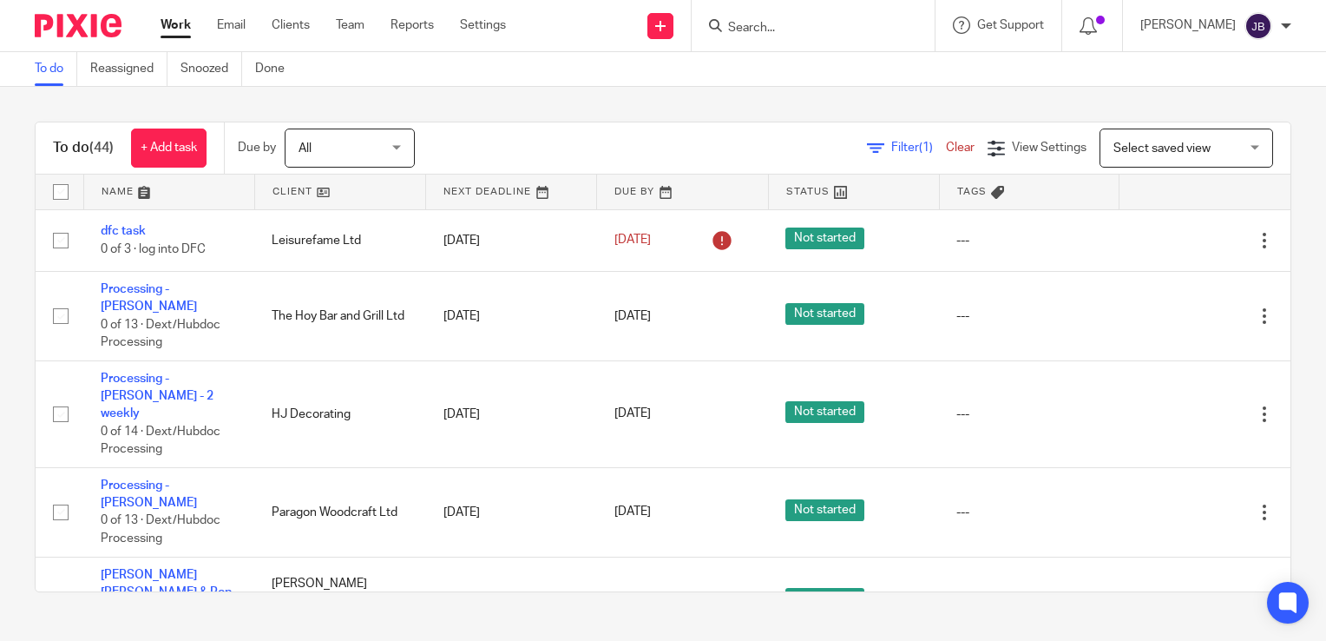
click at [384, 146] on span "All" at bounding box center [345, 147] width 92 height 36
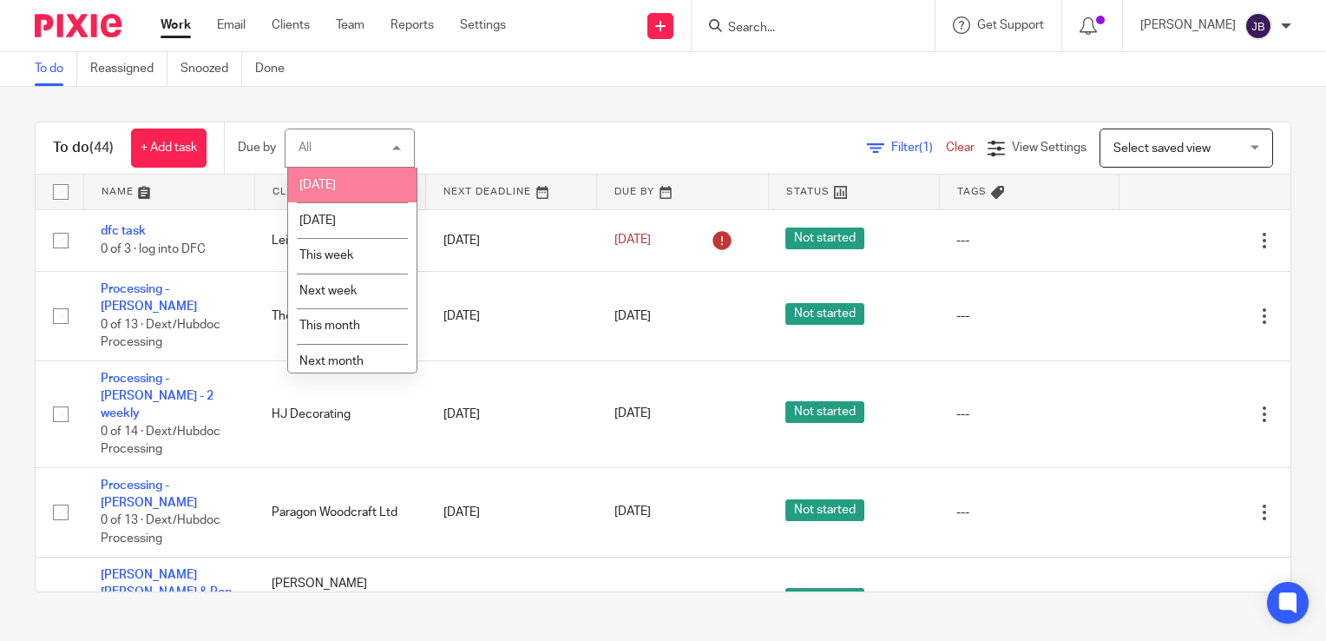
click at [341, 182] on li "[DATE]" at bounding box center [352, 186] width 128 height 36
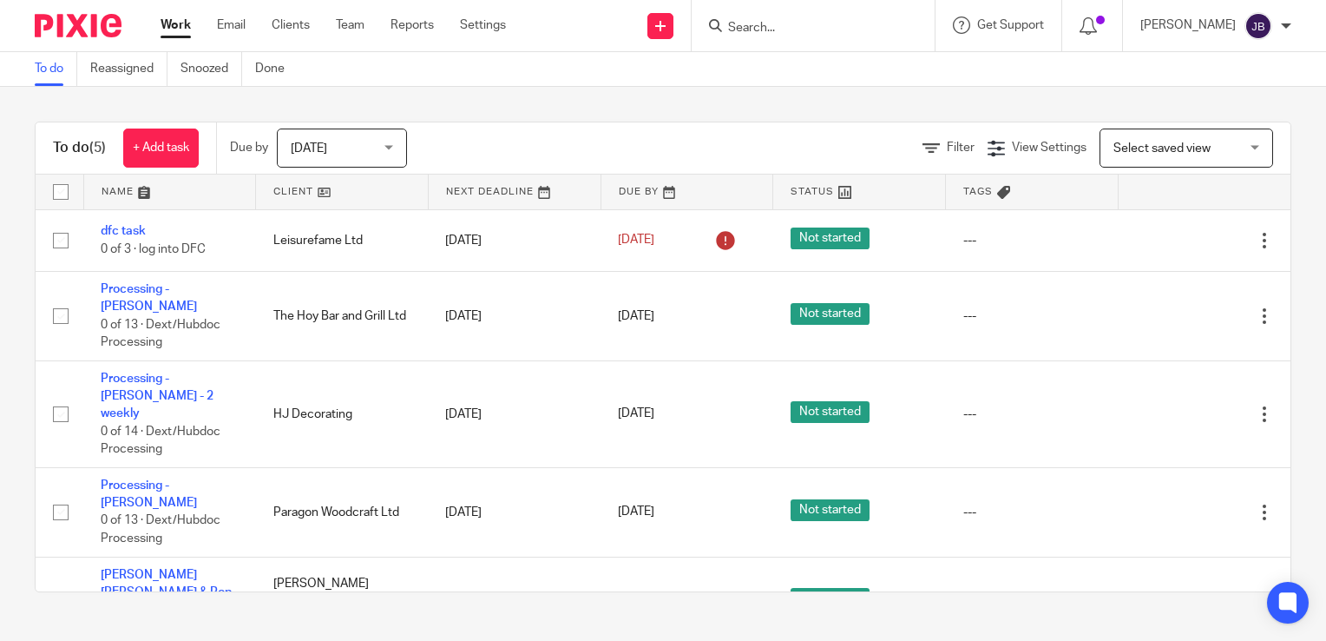
click at [174, 23] on link "Work" at bounding box center [176, 24] width 30 height 17
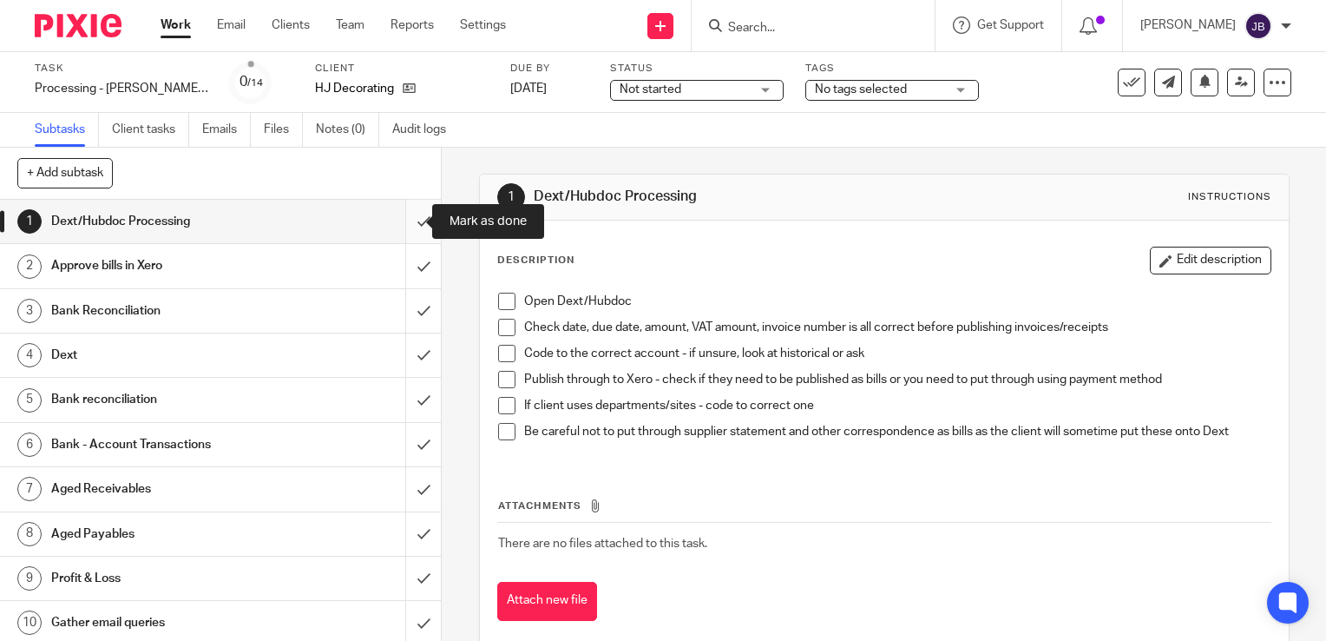
click at [406, 217] on input "submit" at bounding box center [220, 221] width 441 height 43
click at [401, 269] on input "submit" at bounding box center [220, 265] width 441 height 43
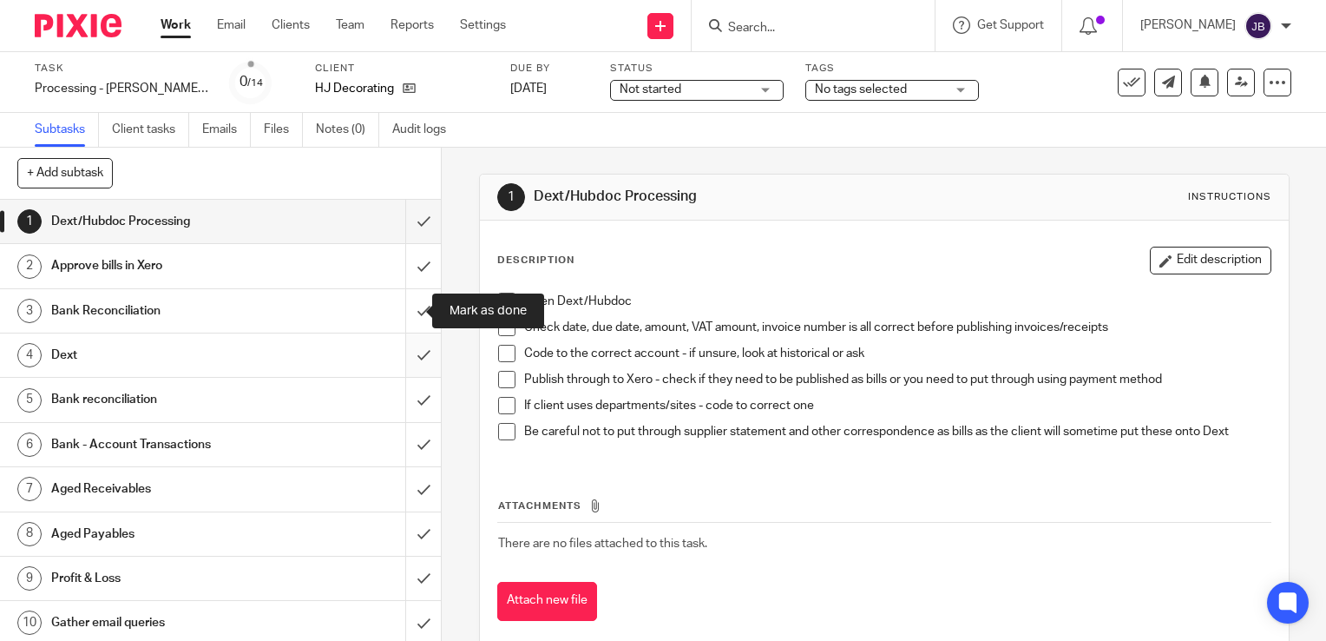
drag, startPoint x: 403, startPoint y: 307, endPoint x: 410, endPoint y: 349, distance: 42.2
click at [403, 307] on input "submit" at bounding box center [220, 310] width 441 height 43
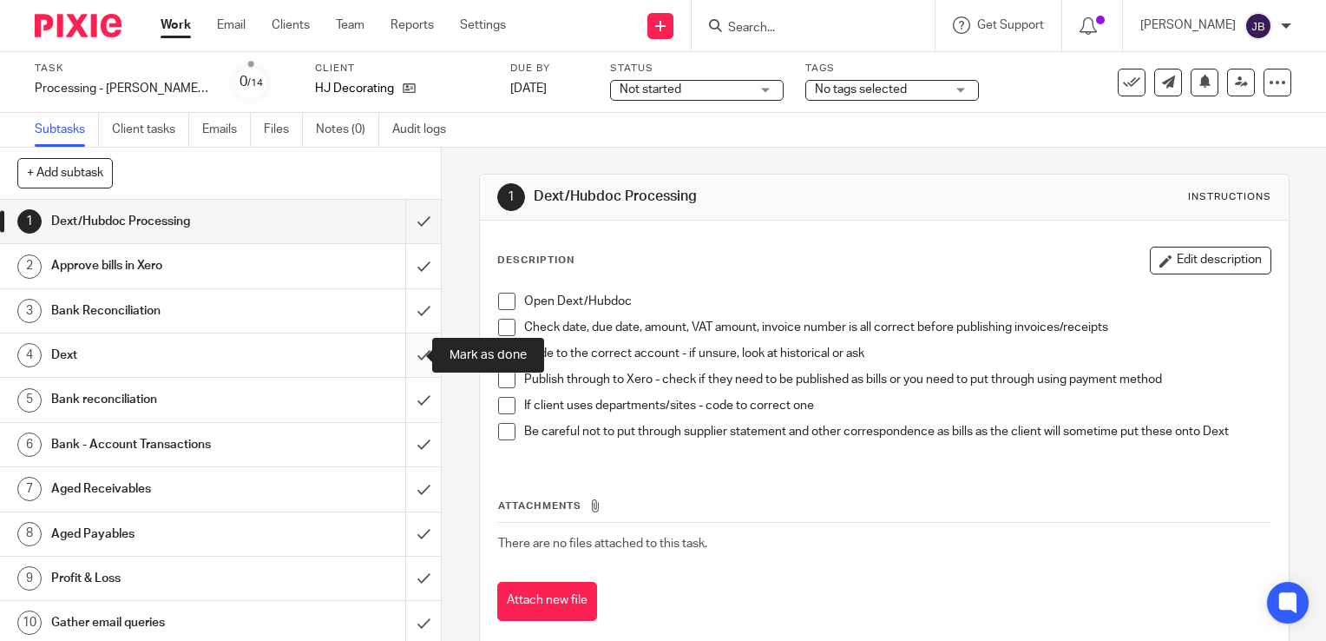
click at [410, 349] on input "submit" at bounding box center [220, 354] width 441 height 43
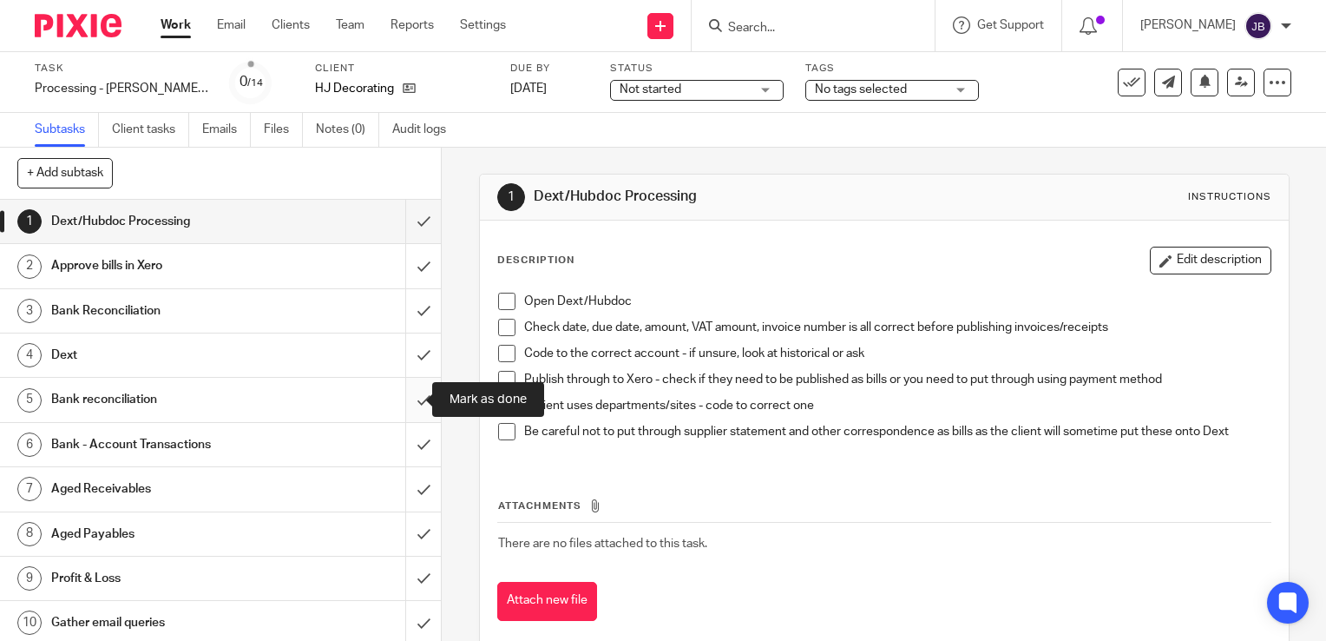
click at [409, 396] on input "submit" at bounding box center [220, 399] width 441 height 43
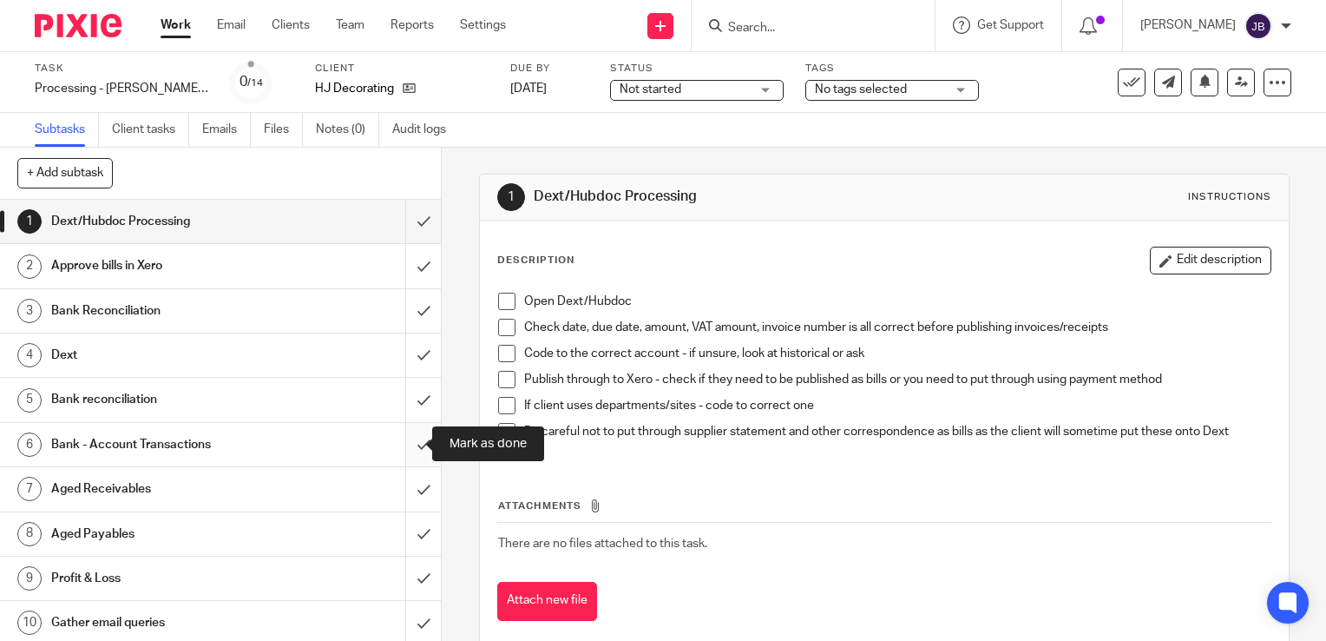
click at [407, 439] on input "submit" at bounding box center [220, 444] width 441 height 43
click at [395, 505] on input "submit" at bounding box center [220, 488] width 441 height 43
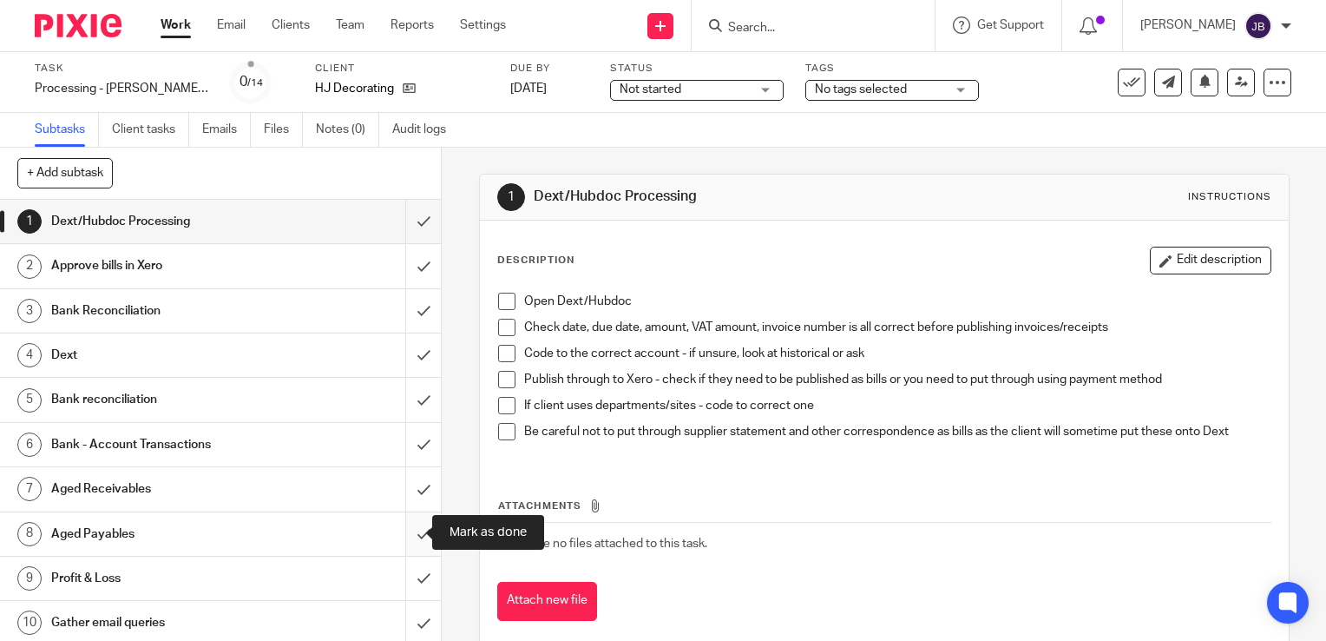
click at [408, 547] on input "submit" at bounding box center [220, 533] width 441 height 43
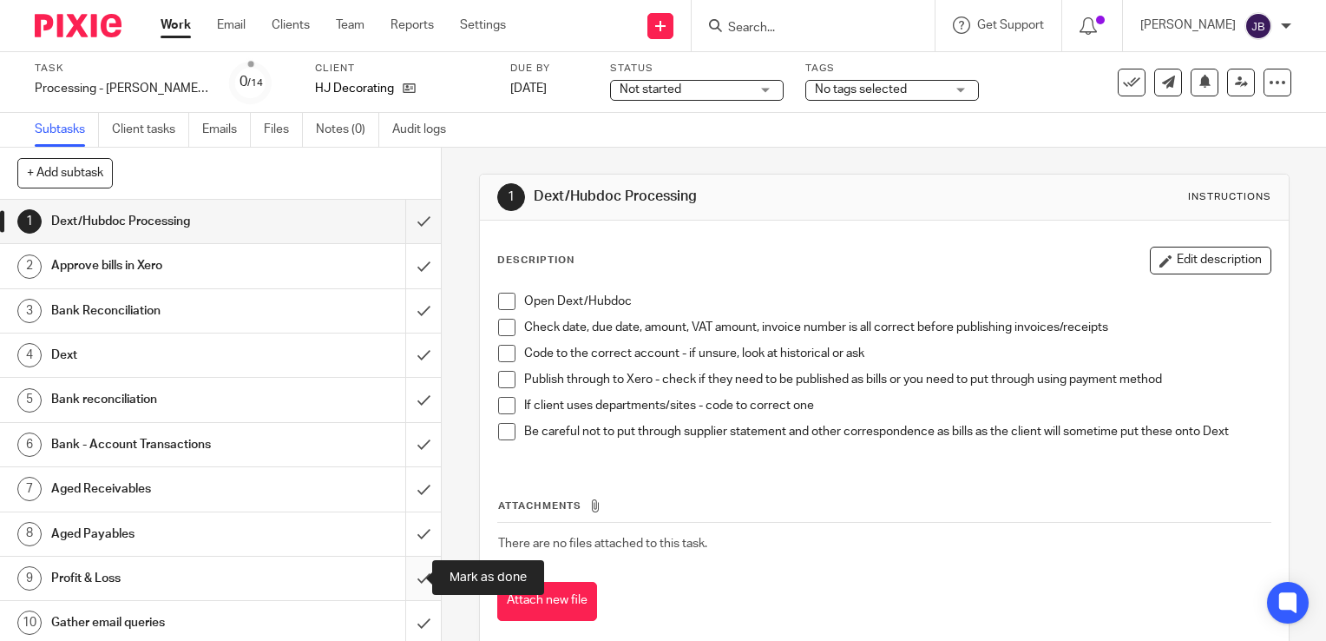
click at [404, 569] on input "submit" at bounding box center [220, 577] width 441 height 43
click at [404, 607] on input "submit" at bounding box center [220, 622] width 441 height 43
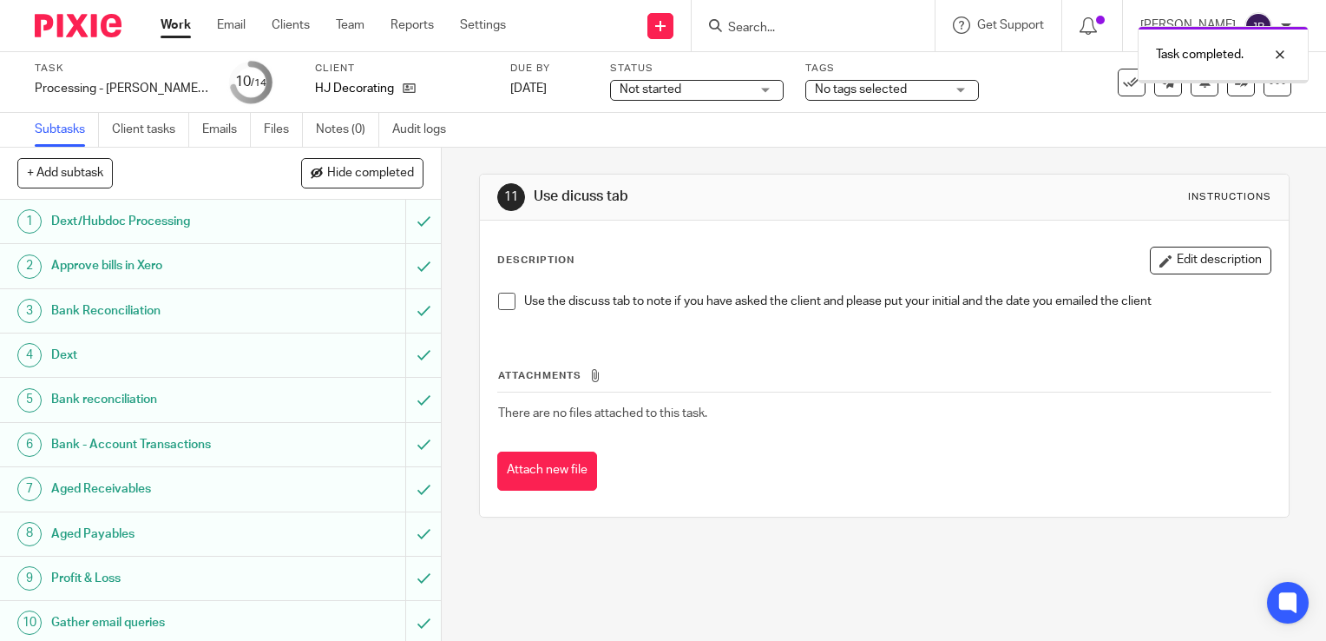
scroll to position [198, 0]
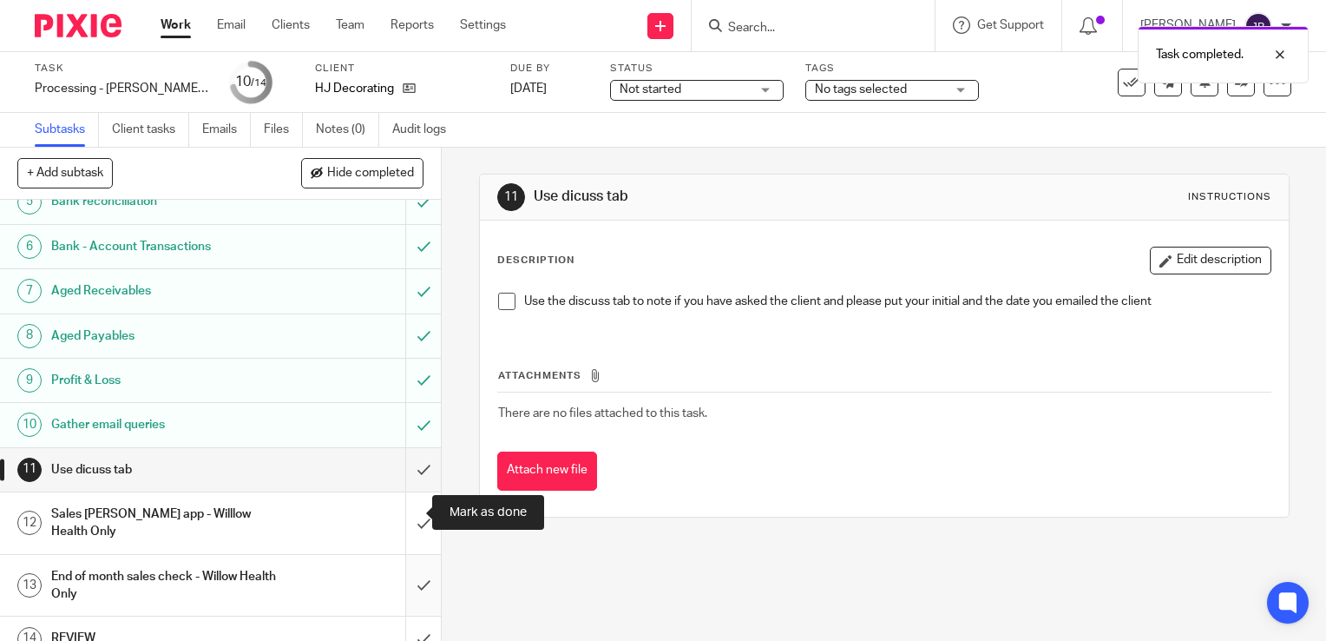
drag, startPoint x: 404, startPoint y: 516, endPoint x: 406, endPoint y: 552, distance: 35.6
click at [404, 516] on input "submit" at bounding box center [220, 523] width 441 height 62
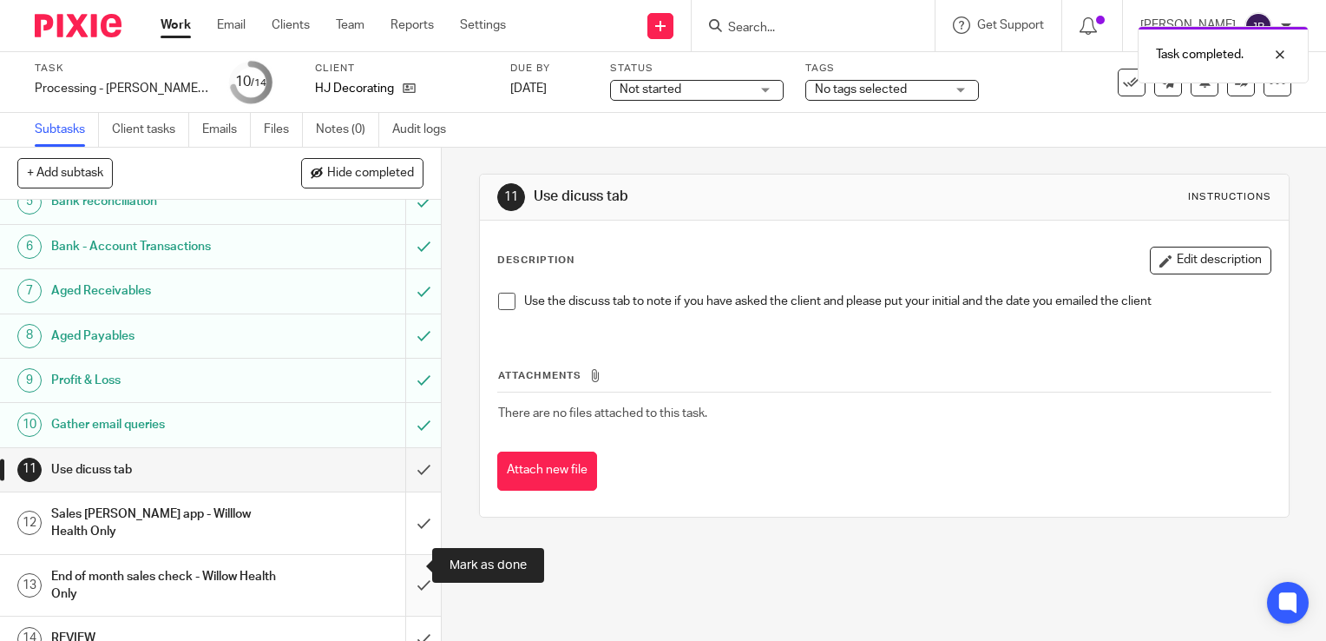
click at [413, 564] on input "submit" at bounding box center [220, 586] width 441 height 62
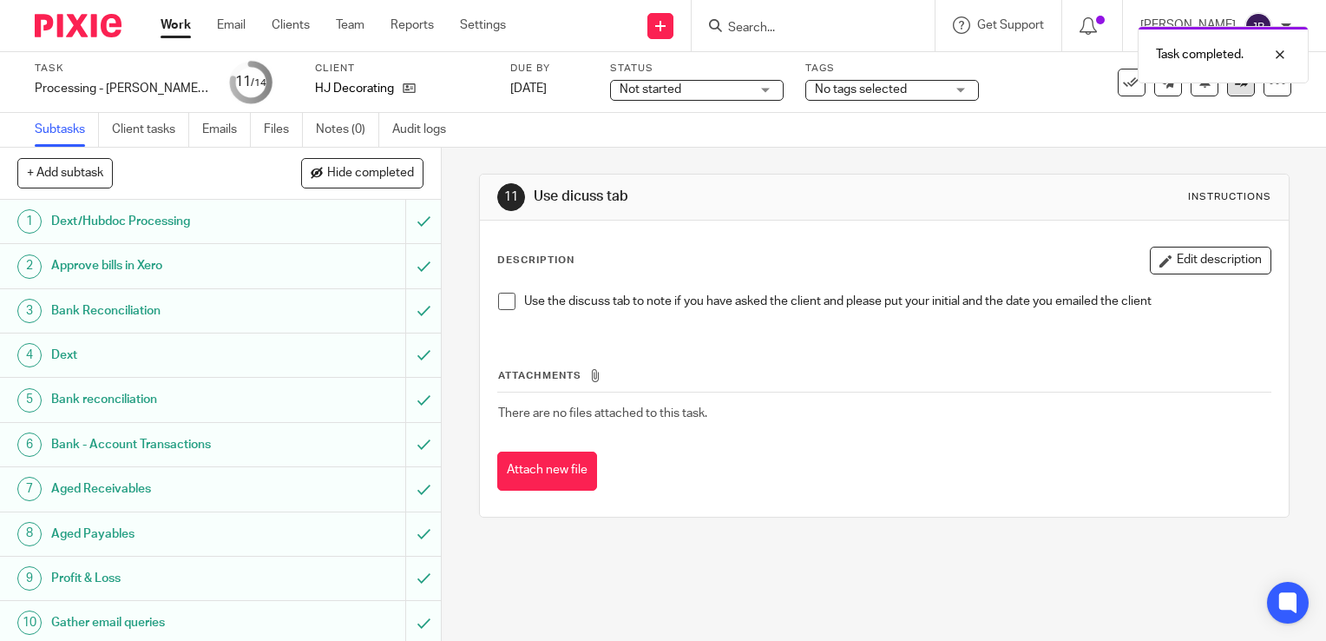
click at [1227, 89] on link at bounding box center [1241, 83] width 28 height 28
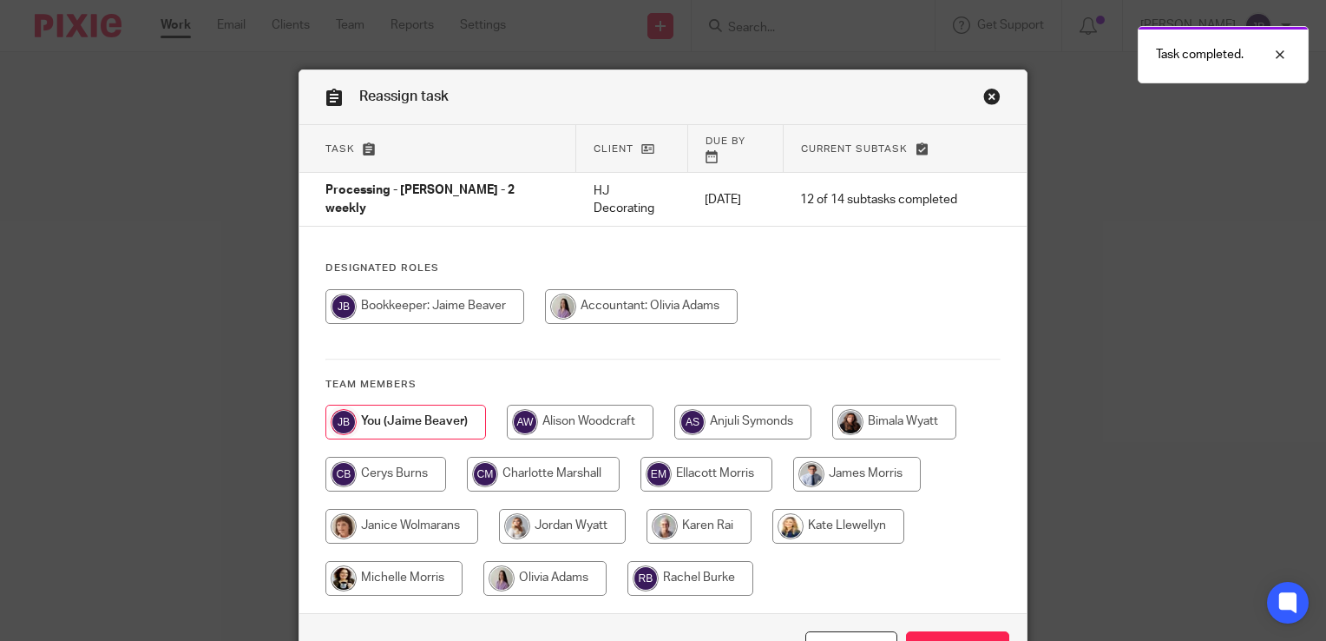
click at [559, 561] on input "radio" at bounding box center [544, 578] width 123 height 35
radio input "true"
click at [937, 631] on input "Reassign" at bounding box center [957, 649] width 103 height 37
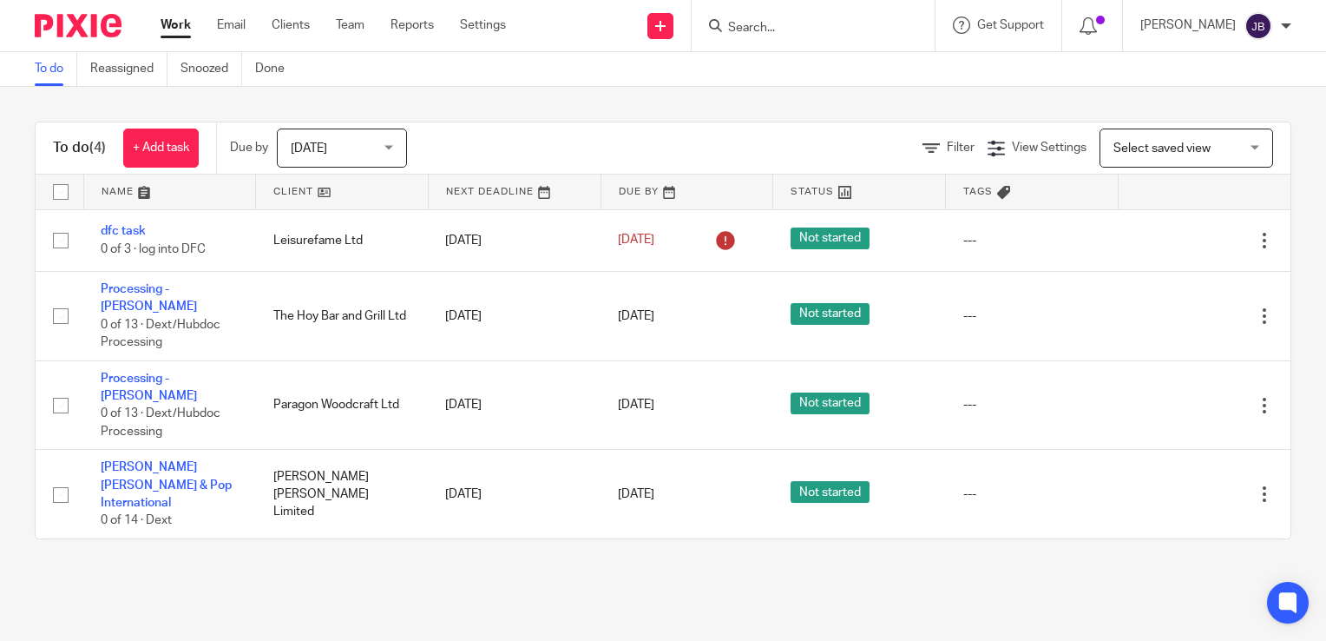
click at [163, 23] on link "Work" at bounding box center [176, 24] width 30 height 17
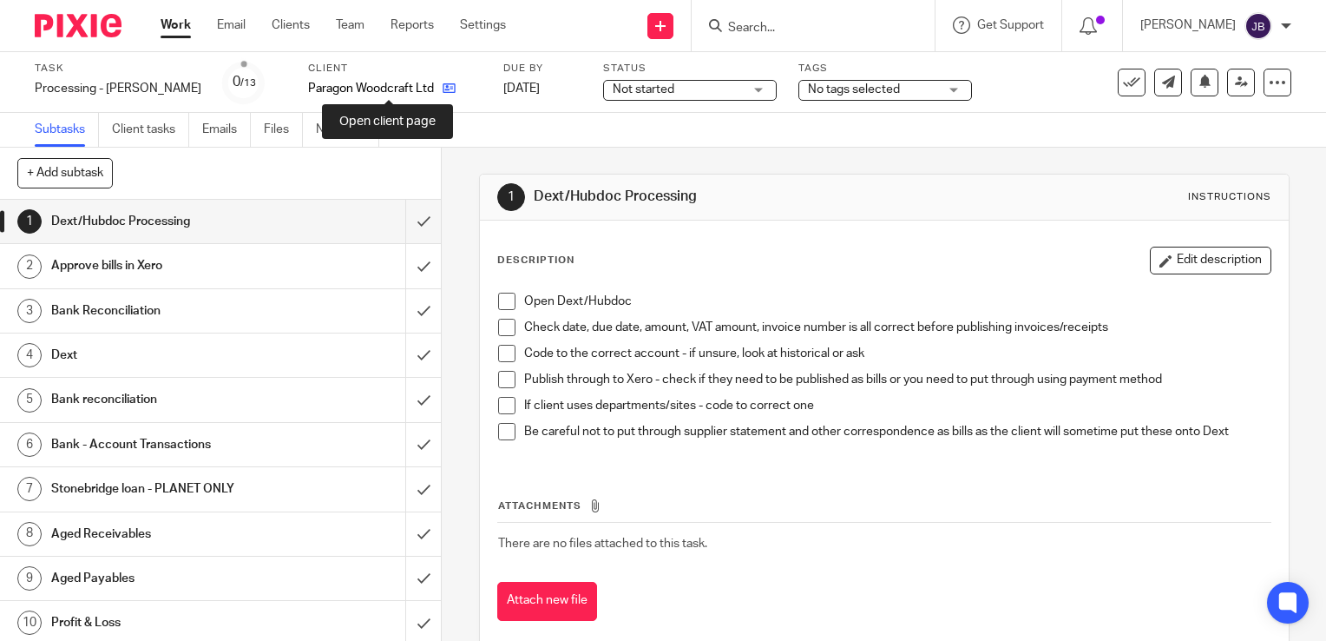
drag, startPoint x: 0, startPoint y: 0, endPoint x: 389, endPoint y: 87, distance: 398.4
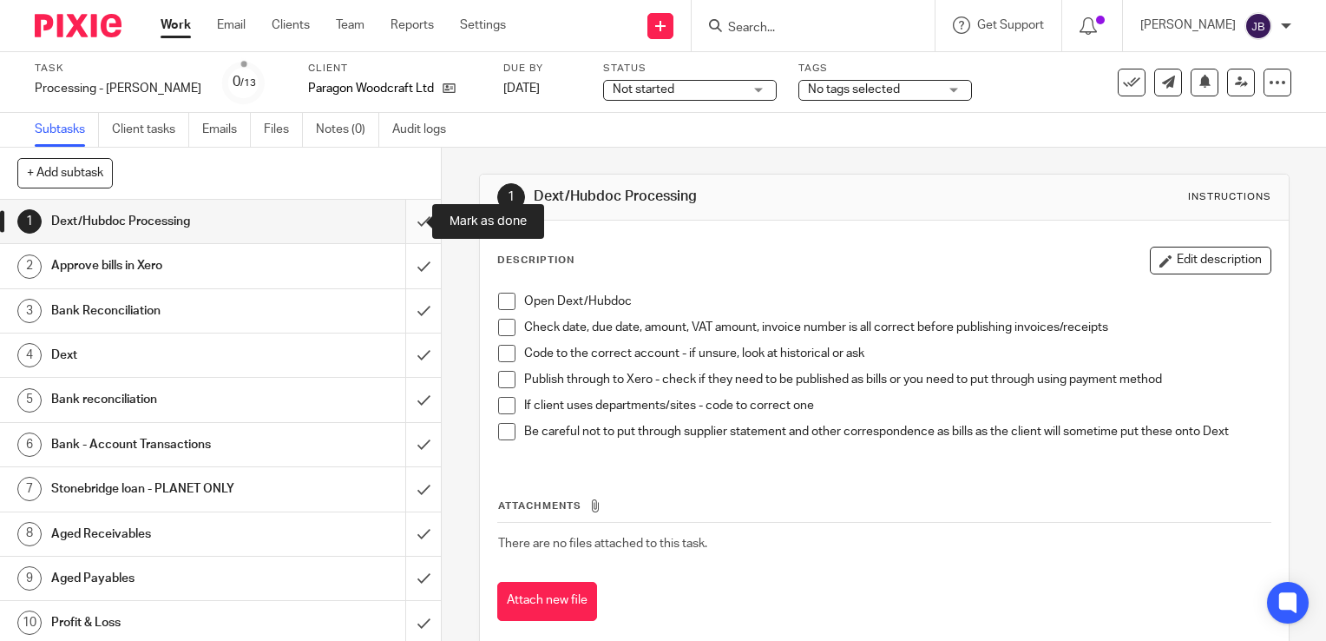
click at [402, 216] on input "submit" at bounding box center [220, 221] width 441 height 43
click at [393, 283] on input "submit" at bounding box center [220, 265] width 441 height 43
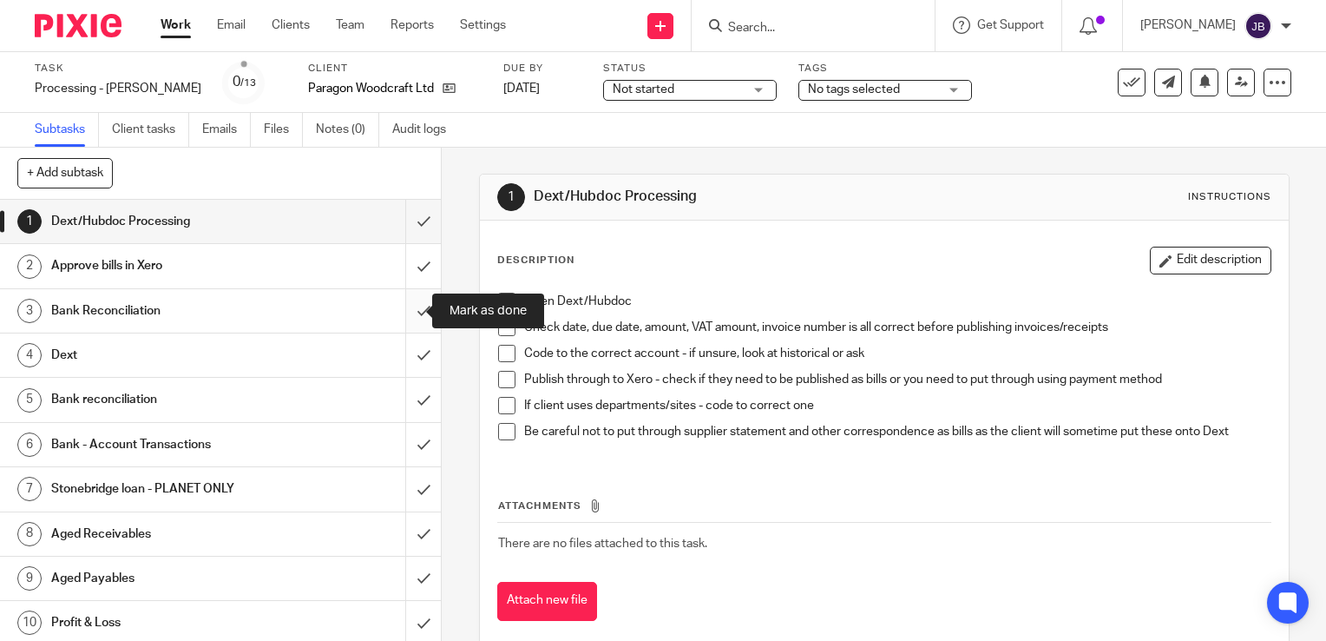
drag, startPoint x: 402, startPoint y: 305, endPoint x: 404, endPoint y: 365, distance: 59.9
click at [402, 306] on input "submit" at bounding box center [220, 310] width 441 height 43
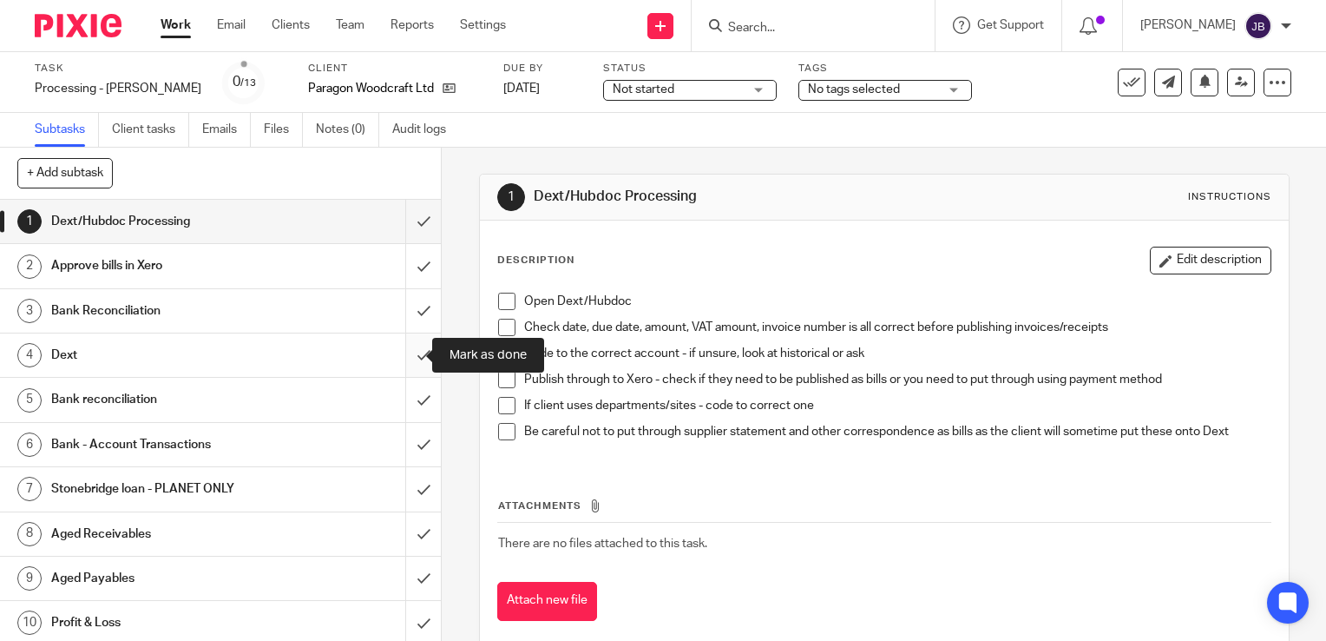
click at [405, 366] on input "submit" at bounding box center [220, 354] width 441 height 43
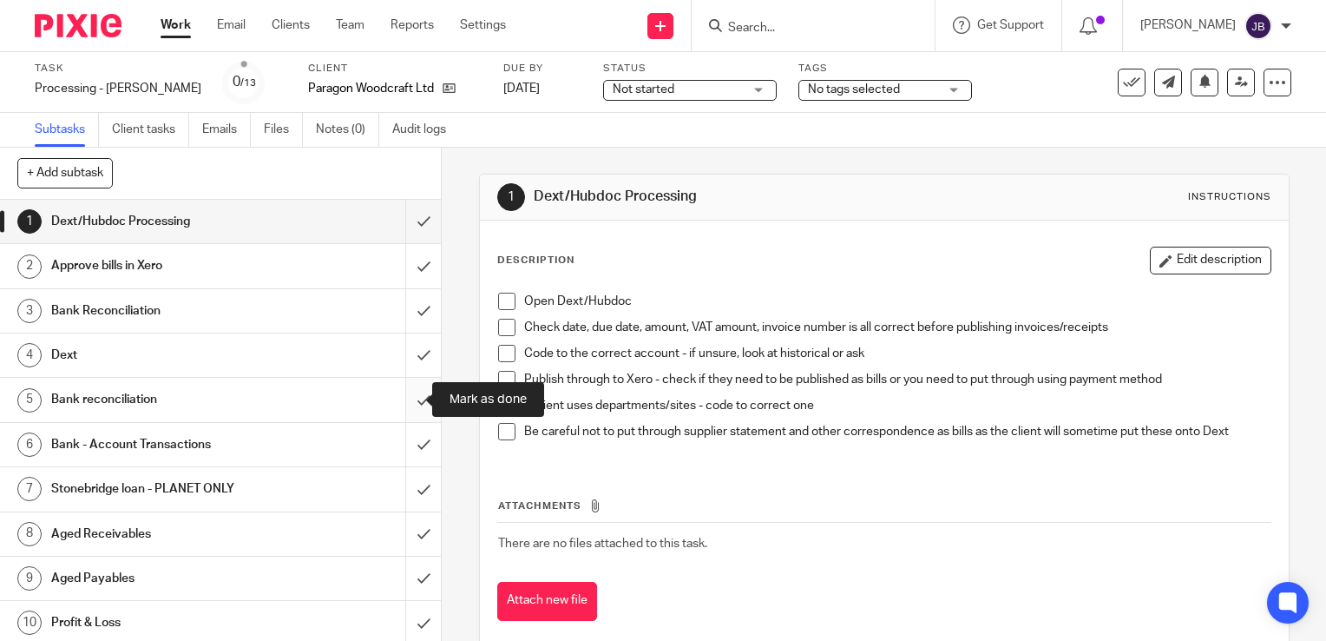
click at [400, 398] on input "submit" at bounding box center [220, 399] width 441 height 43
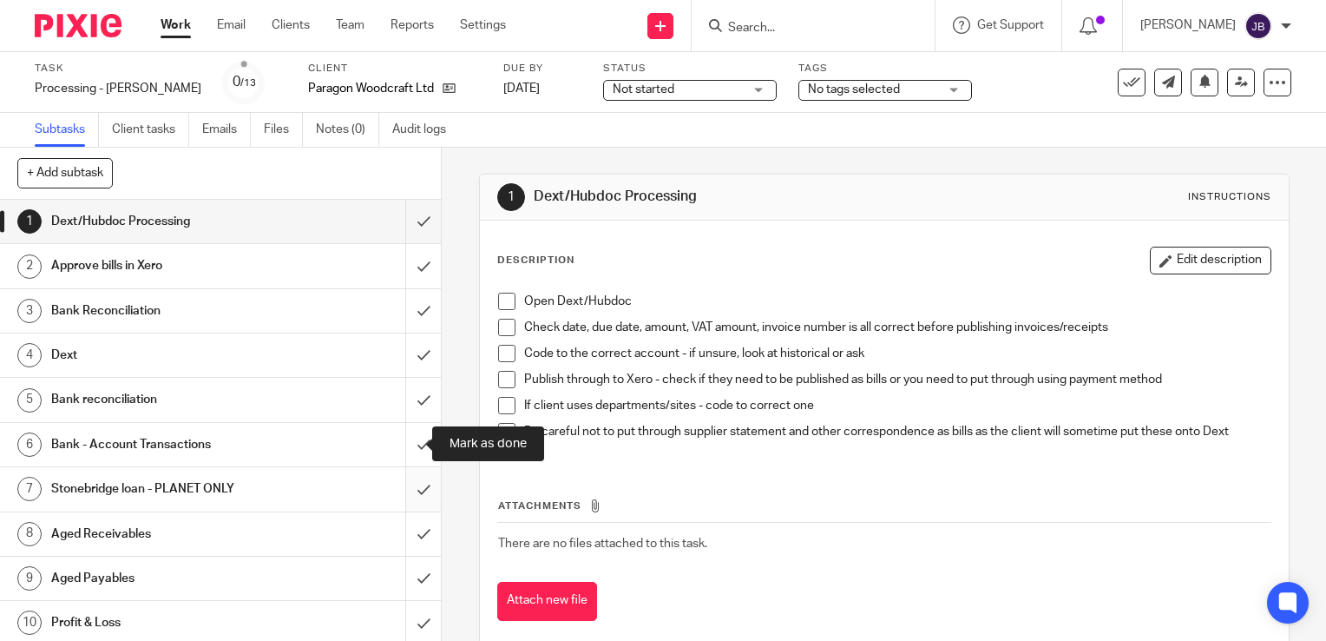
drag, startPoint x: 407, startPoint y: 437, endPoint x: 407, endPoint y: 477, distance: 39.9
click at [407, 439] on input "submit" at bounding box center [220, 444] width 441 height 43
click at [406, 482] on input "submit" at bounding box center [220, 488] width 441 height 43
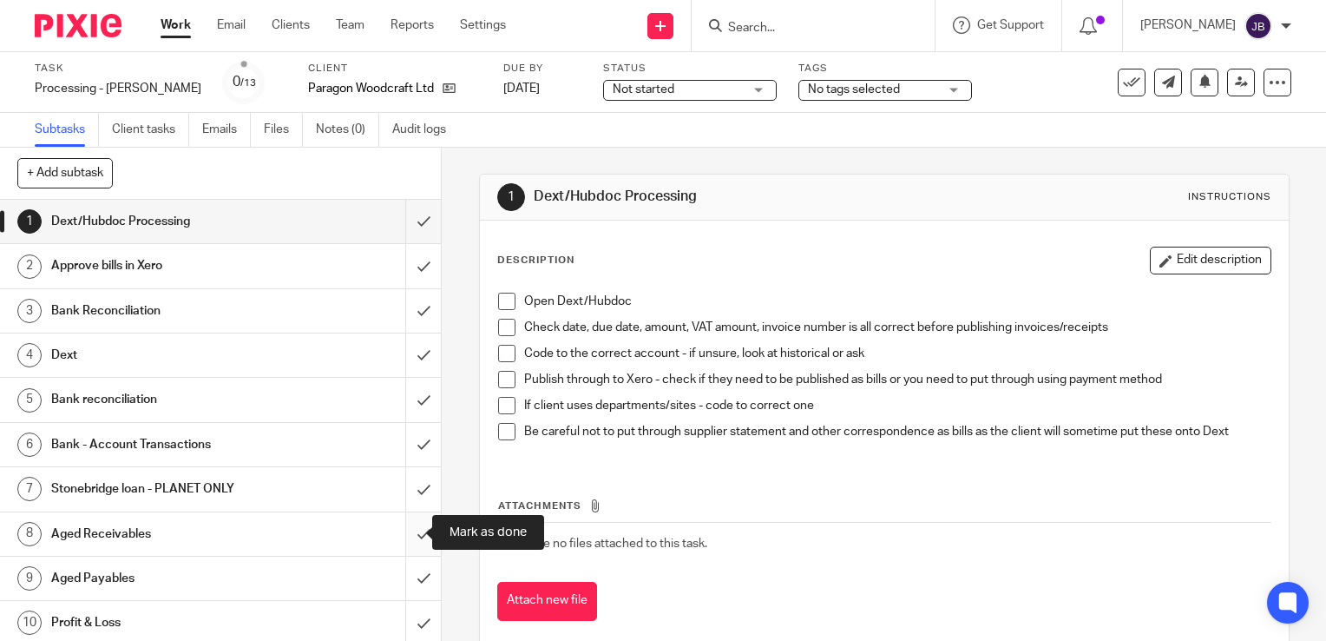
click at [404, 522] on input "submit" at bounding box center [220, 533] width 441 height 43
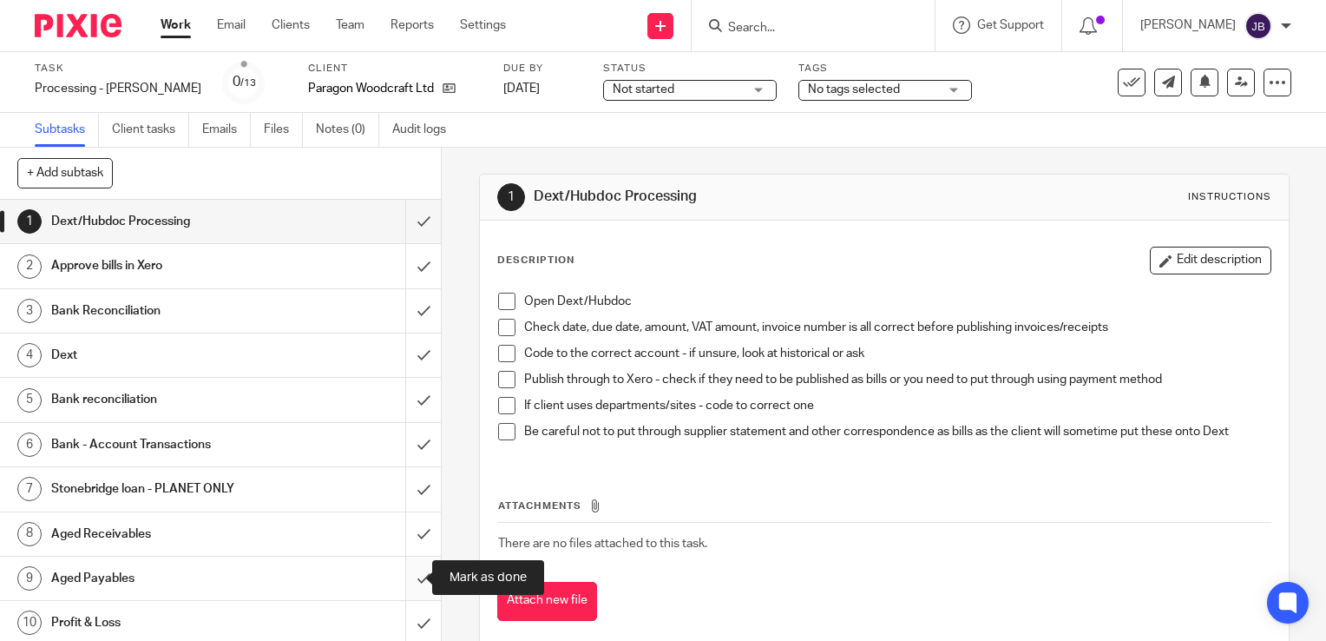
click at [403, 564] on input "submit" at bounding box center [220, 577] width 441 height 43
click at [406, 614] on input "submit" at bounding box center [220, 622] width 441 height 43
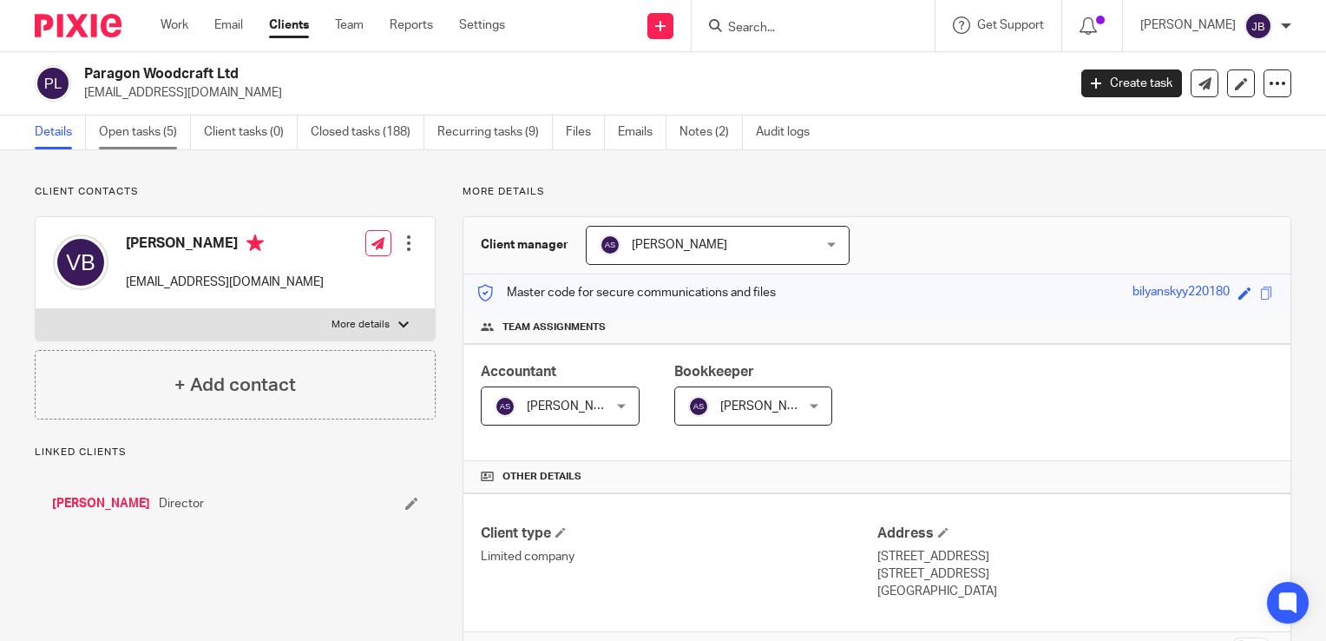
click at [180, 131] on link "Open tasks (5)" at bounding box center [145, 132] width 92 height 34
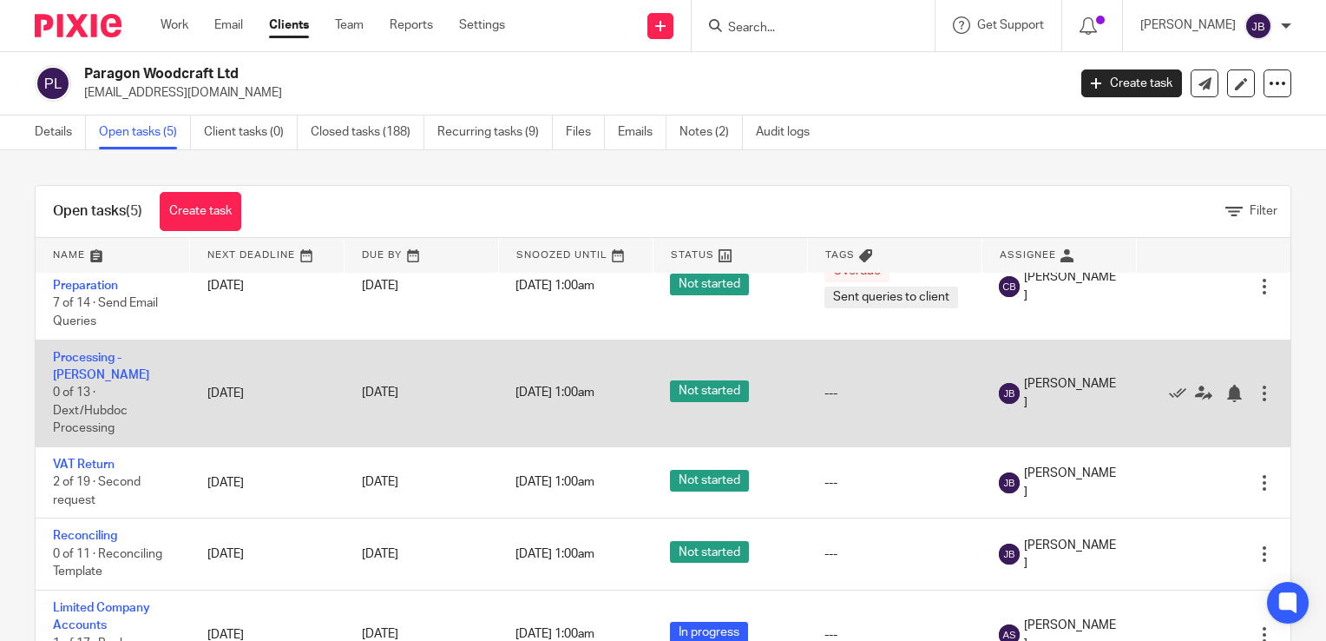
scroll to position [62, 0]
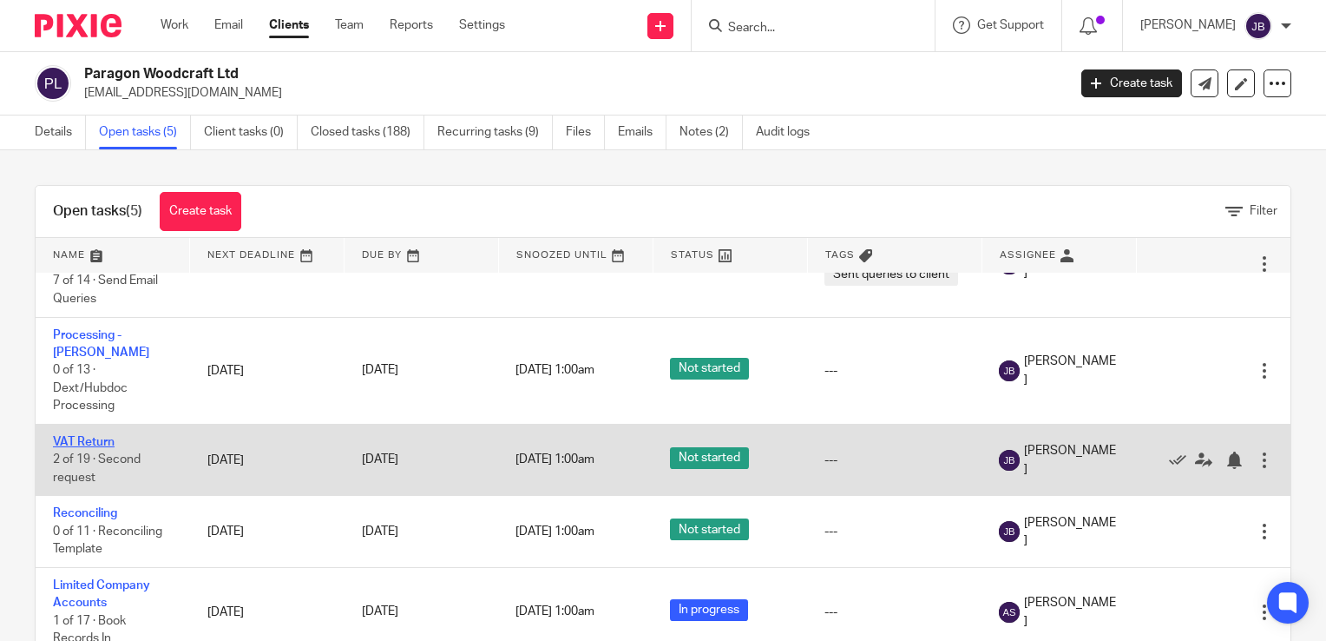
click at [72, 436] on link "VAT Return" at bounding box center [84, 442] width 62 height 12
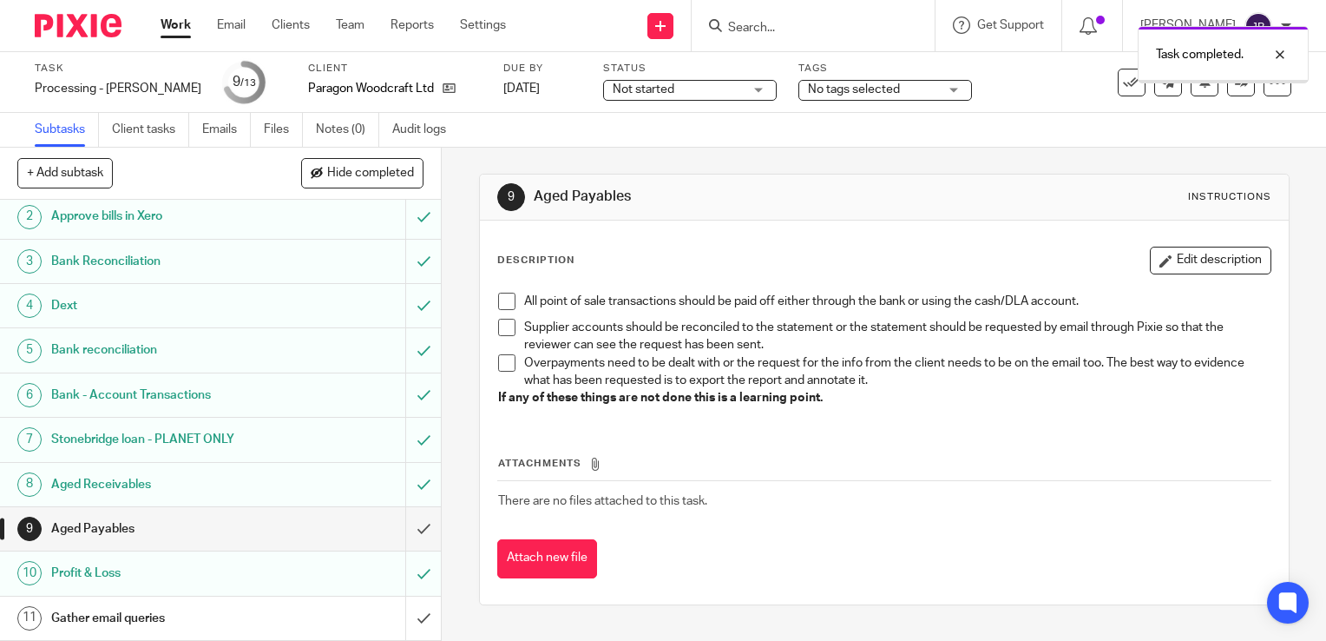
scroll to position [135, 0]
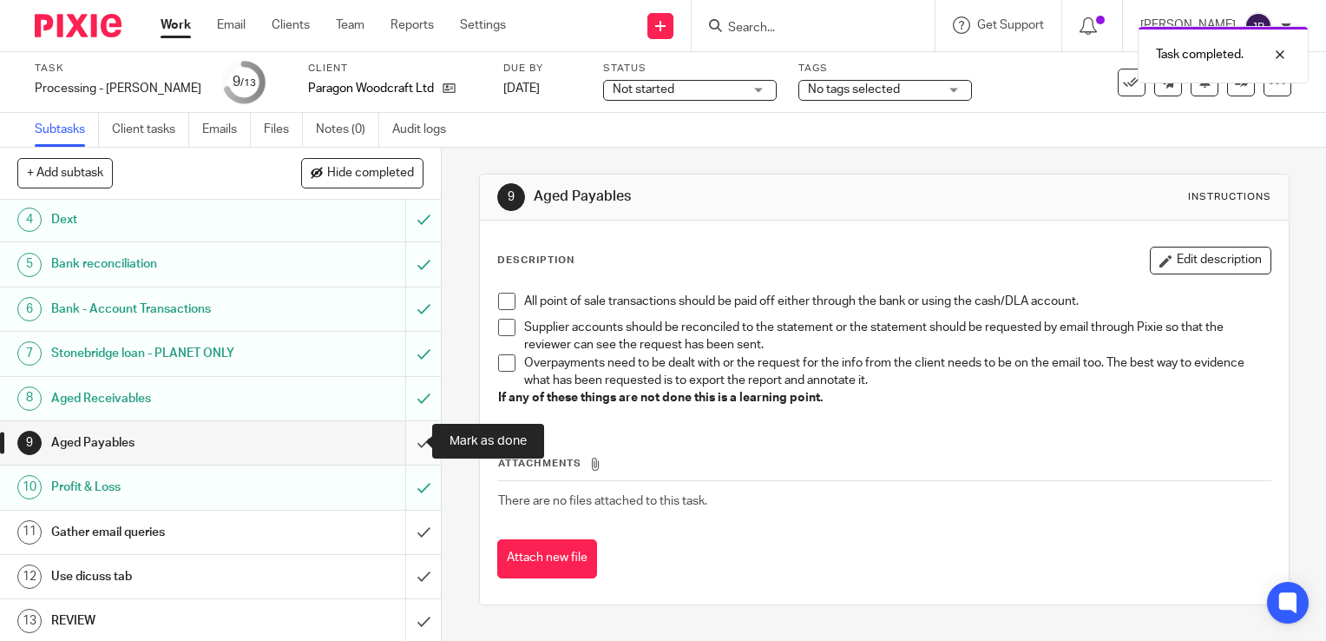
click at [406, 429] on input "submit" at bounding box center [220, 442] width 441 height 43
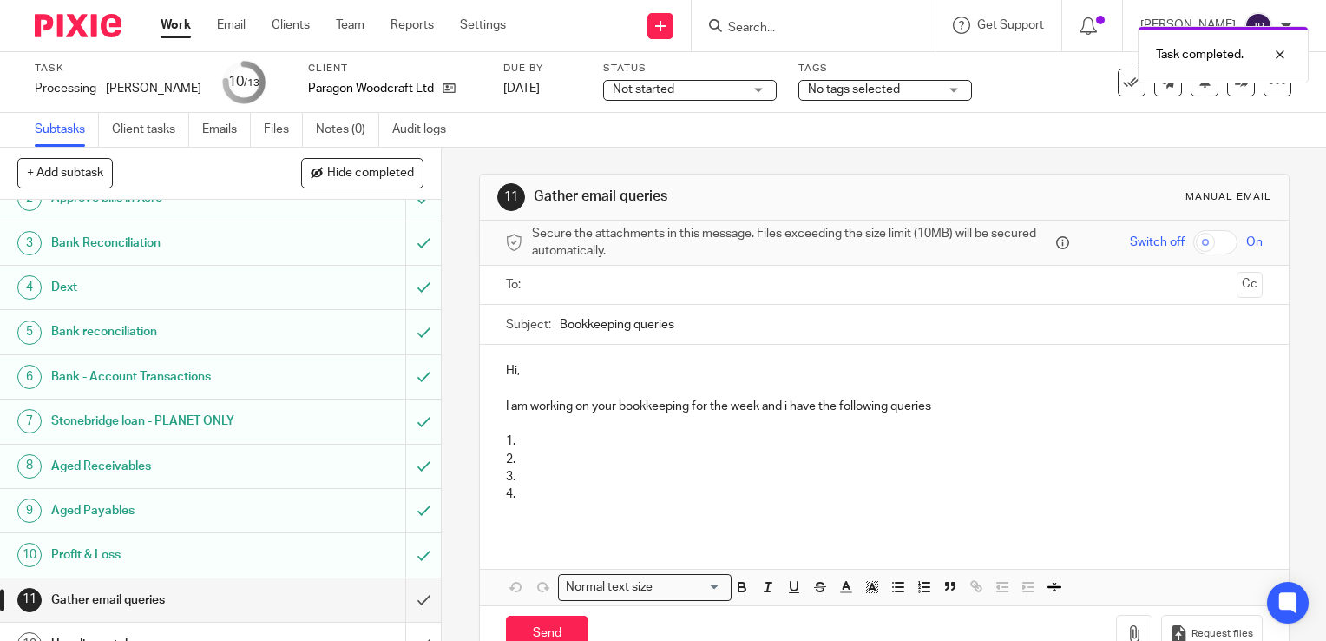
scroll to position [135, 0]
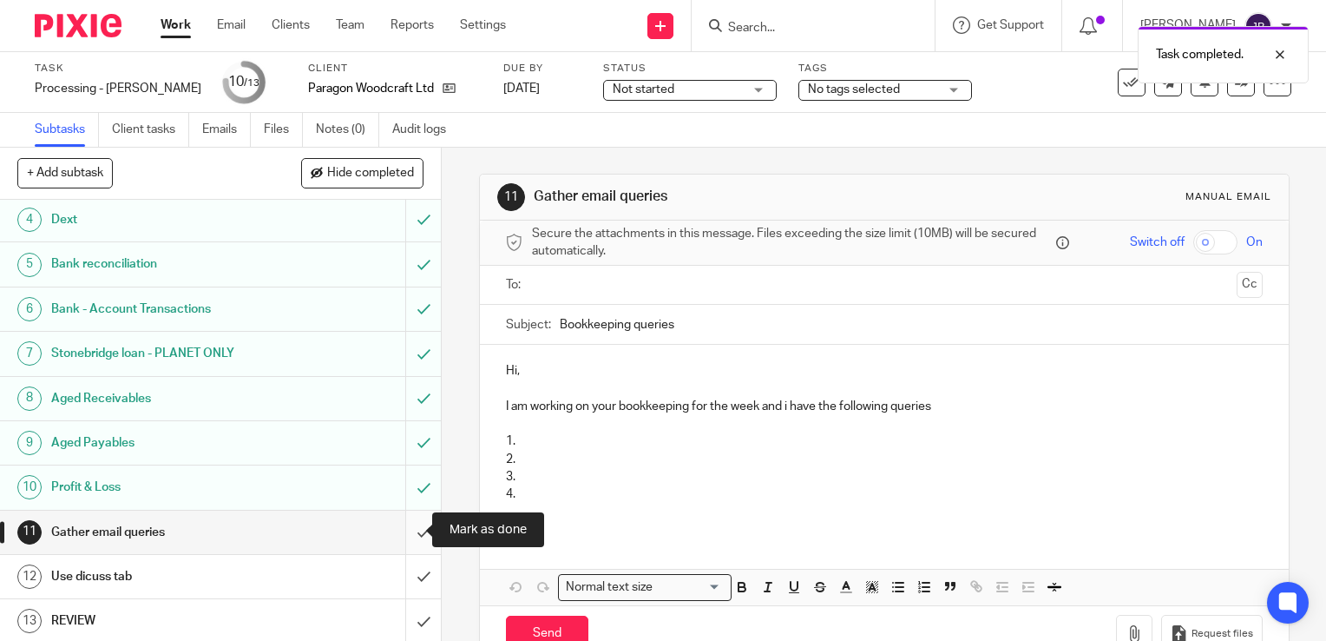
click at [417, 524] on input "submit" at bounding box center [220, 531] width 441 height 43
click at [410, 568] on input "submit" at bounding box center [220, 576] width 441 height 43
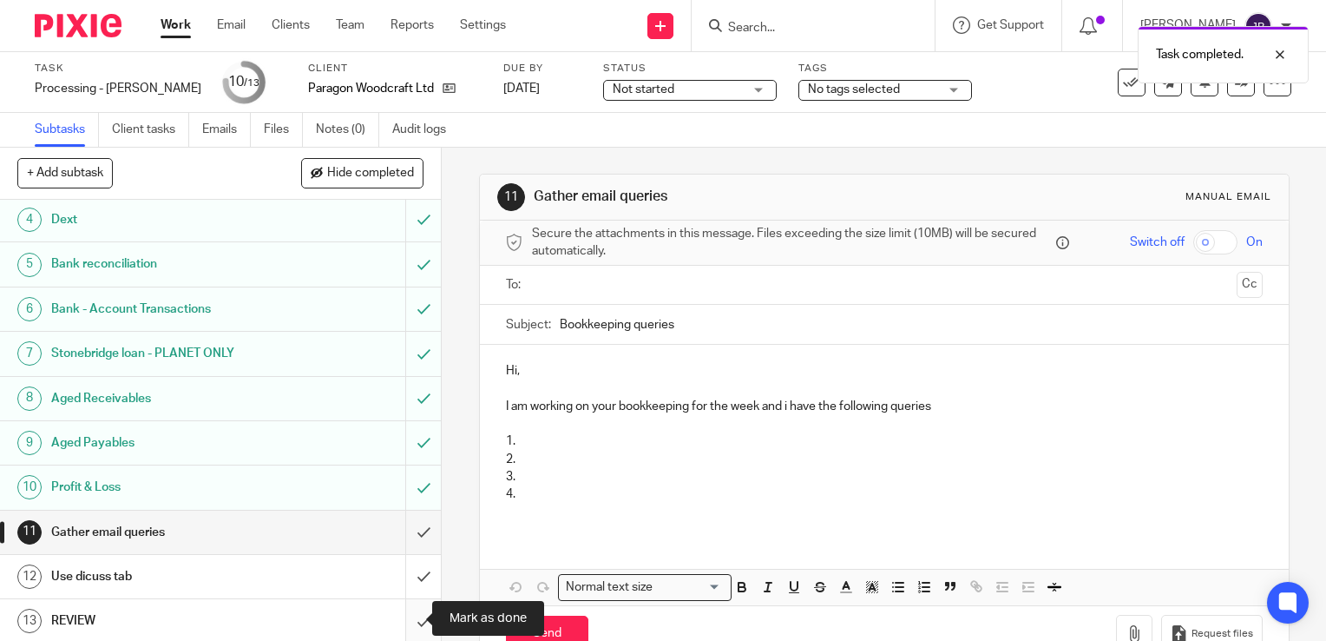
click at [410, 614] on input "submit" at bounding box center [220, 620] width 441 height 43
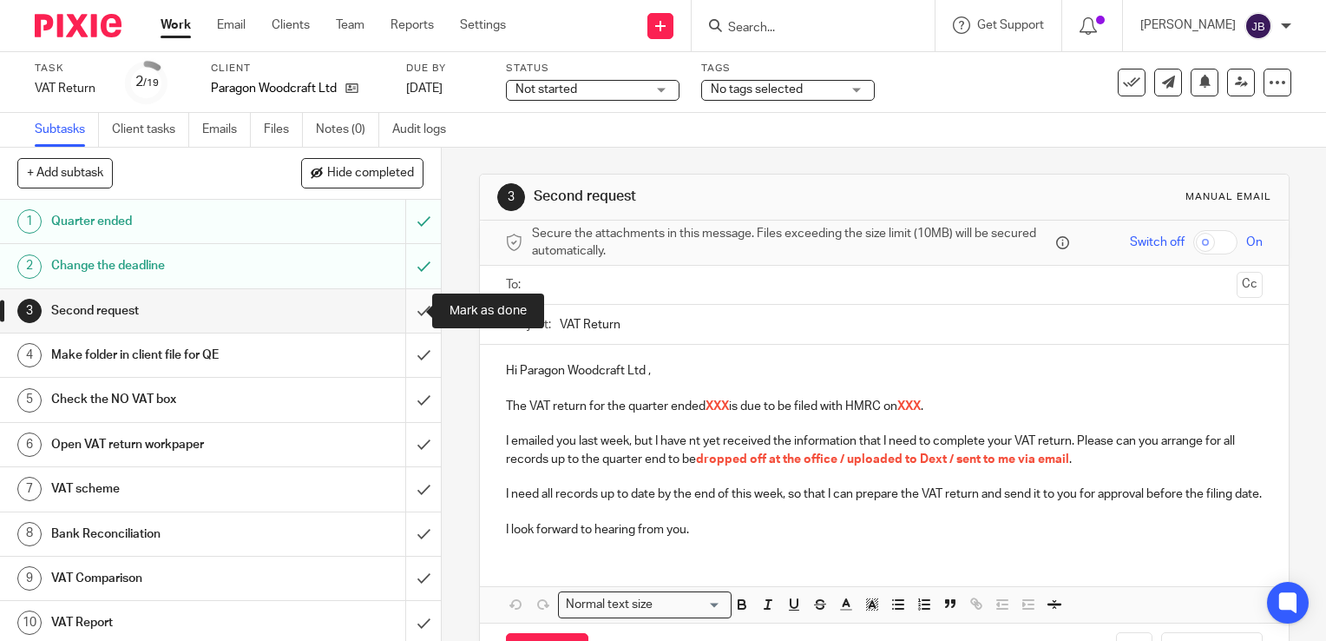
click at [407, 308] on input "submit" at bounding box center [220, 310] width 441 height 43
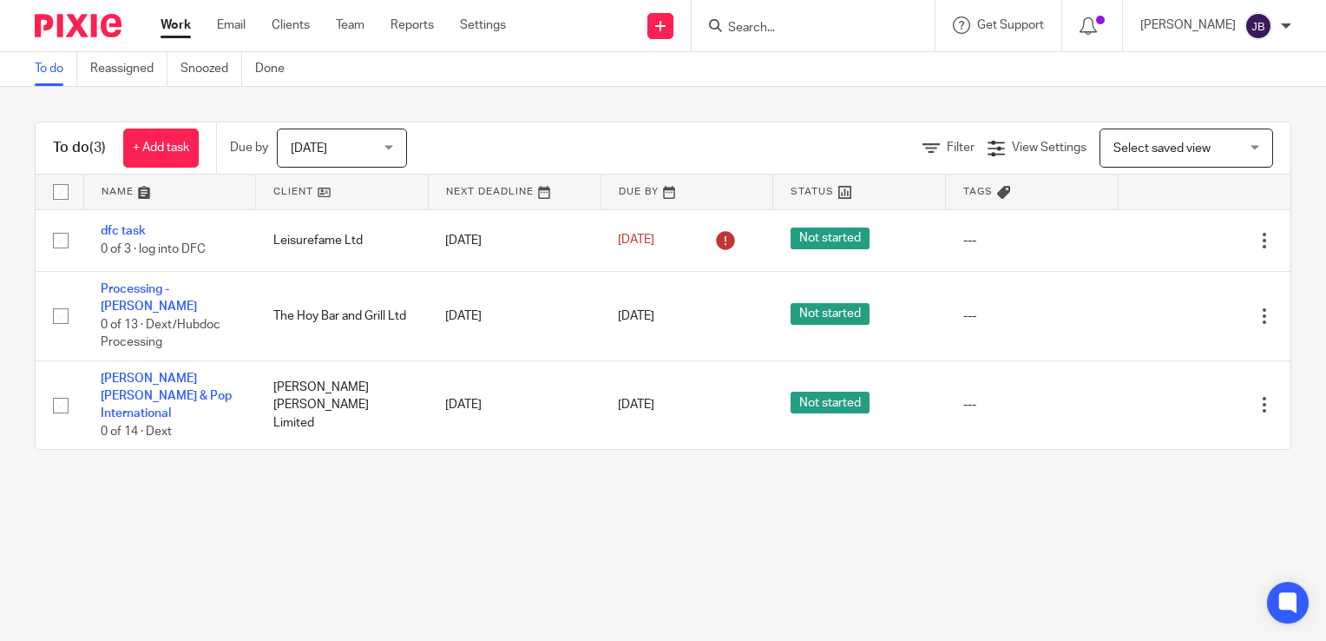
click at [766, 23] on input "Search" at bounding box center [804, 29] width 156 height 16
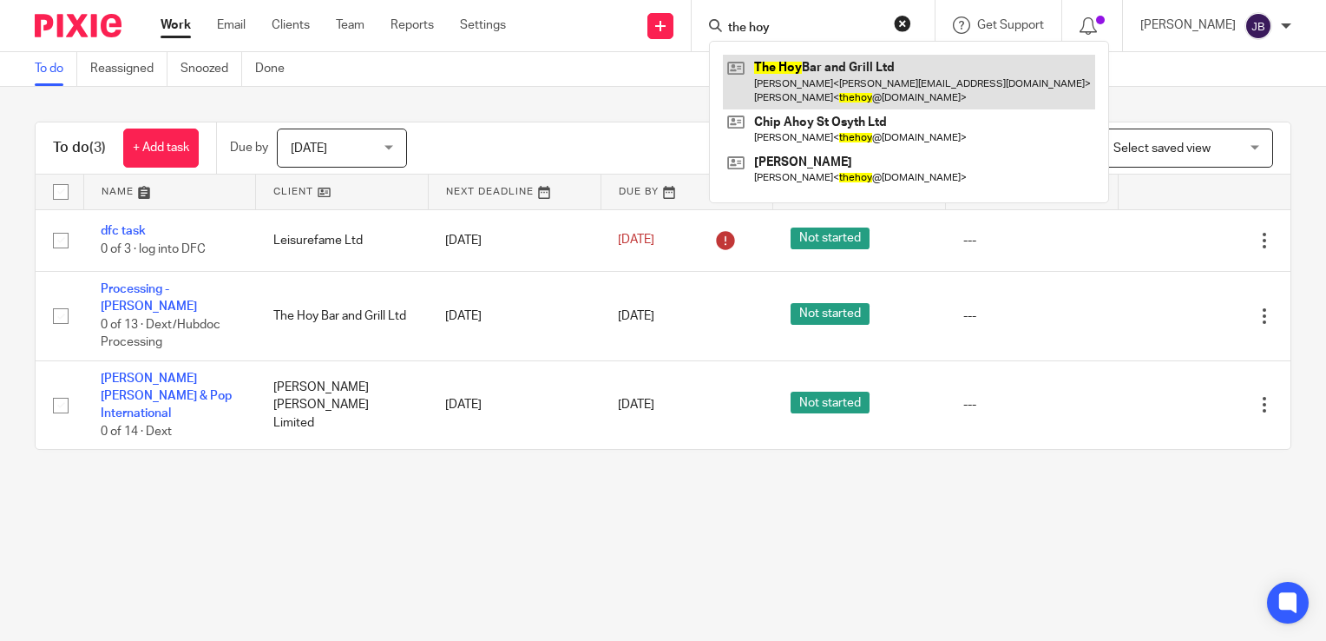
type input "the hoy"
click at [798, 78] on link at bounding box center [909, 82] width 372 height 54
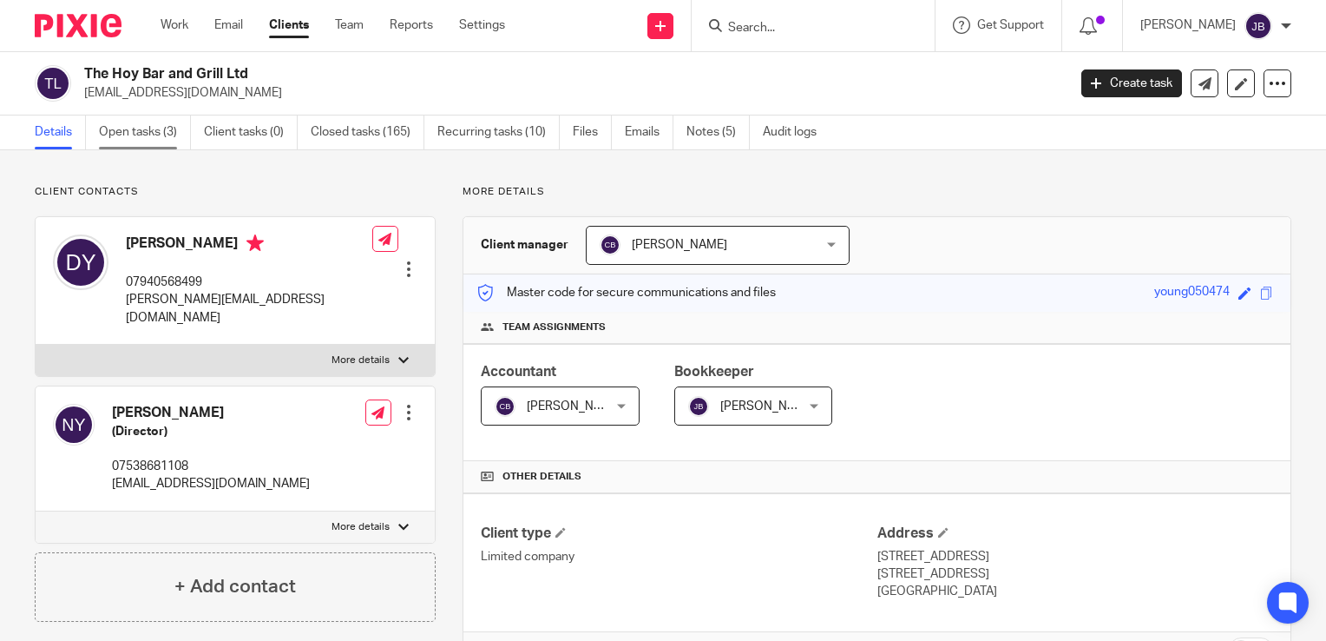
click at [139, 127] on link "Open tasks (3)" at bounding box center [145, 132] width 92 height 34
